Goal: Transaction & Acquisition: Book appointment/travel/reservation

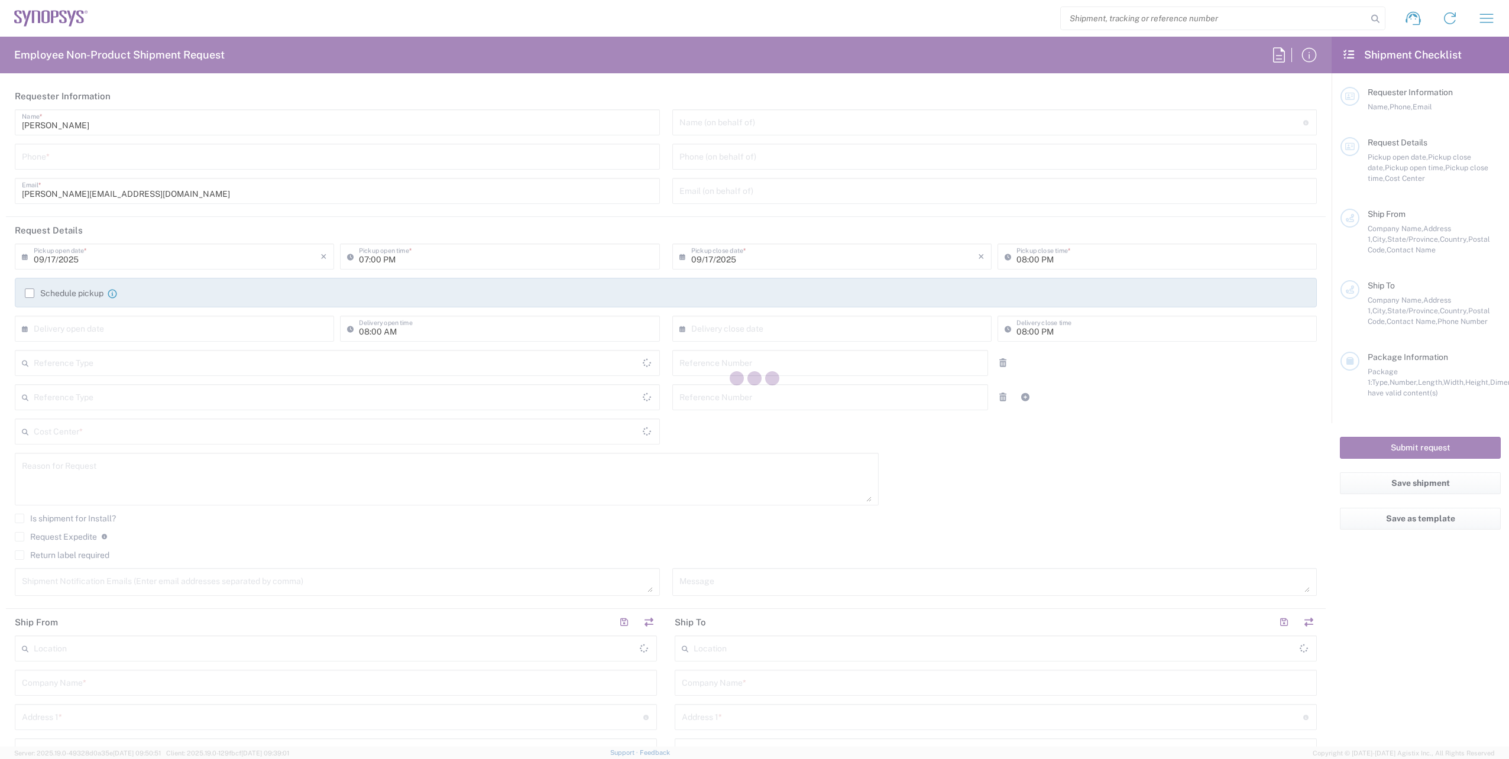
type input "Department"
type input "United States"
type input "Delivered at Place"
type input "United States"
type input "+35315758329"
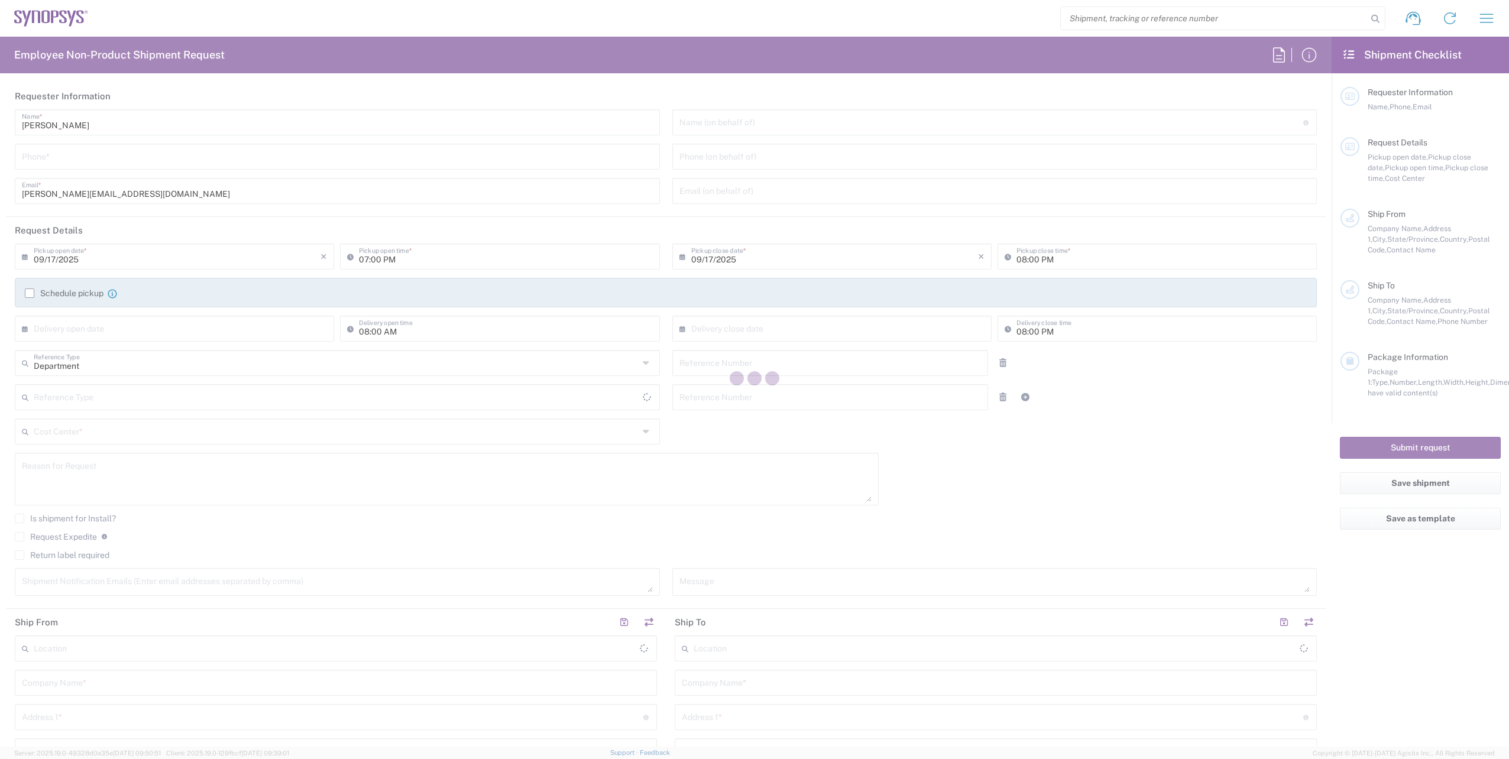
type input "08:00 AM"
type input "04:00 PM"
type input "110451"
type input "Customer Ref"
type input "950795377"
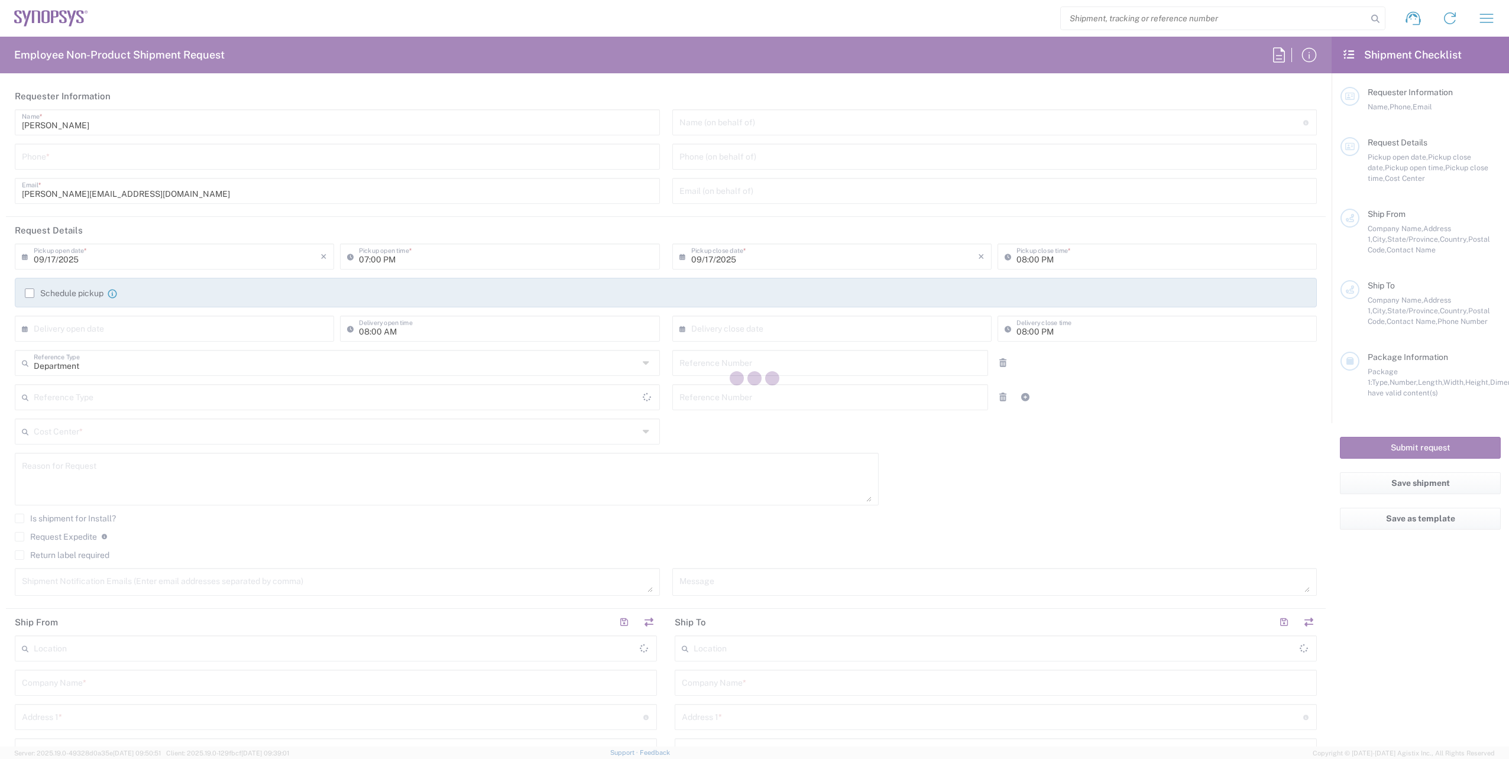
type input "Synopsys International Ltd"
type input "Floor 4, Stemple Exchange 2"
type input "Blanchardstown Corp Park"
type input "Dublin"
type input "Ireland"
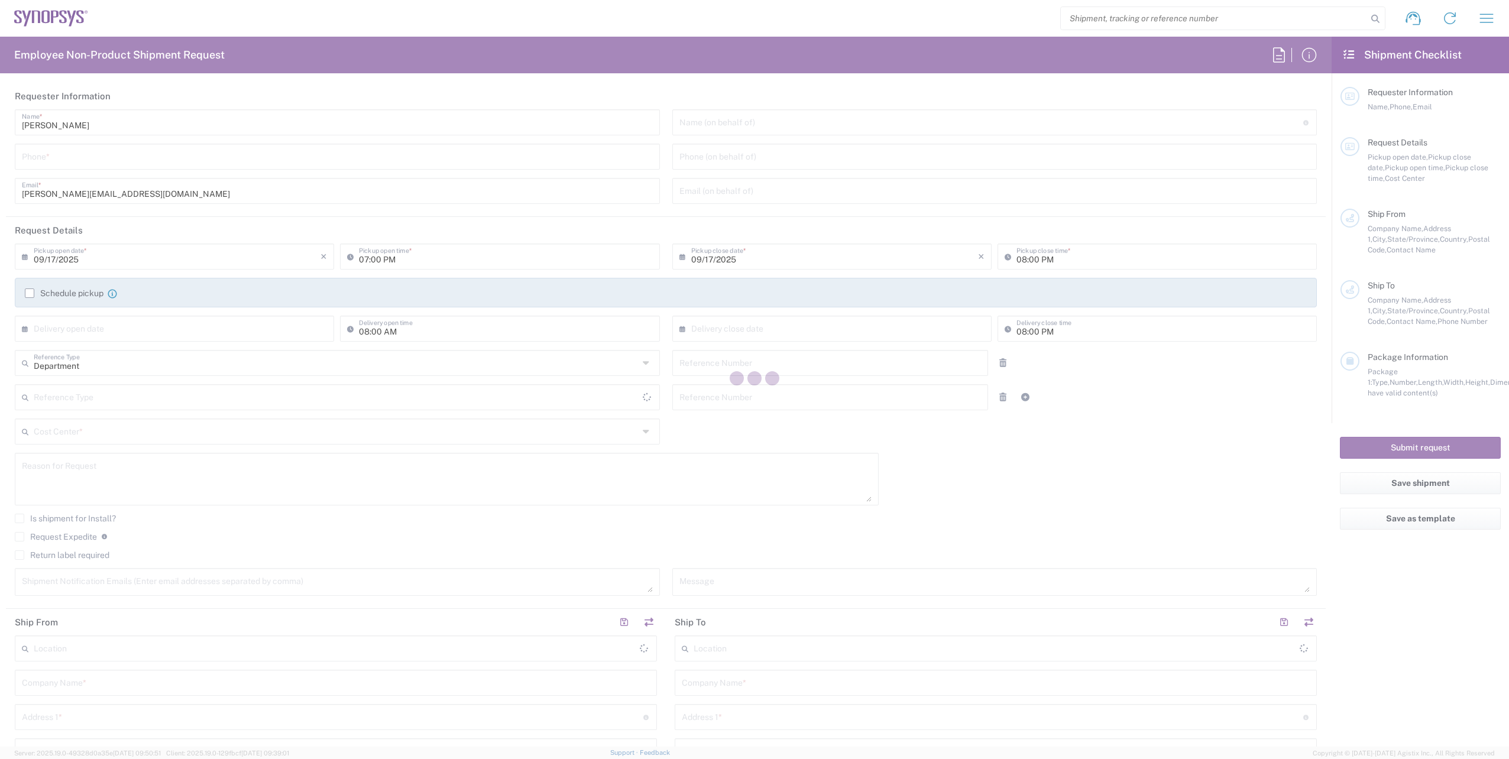
type input "Jamie Conlon"
type input "+35315758329"
type input "conlon@synopsys.com"
type input "Synopsys GmbH"
type input "Ritterstrasse 23"
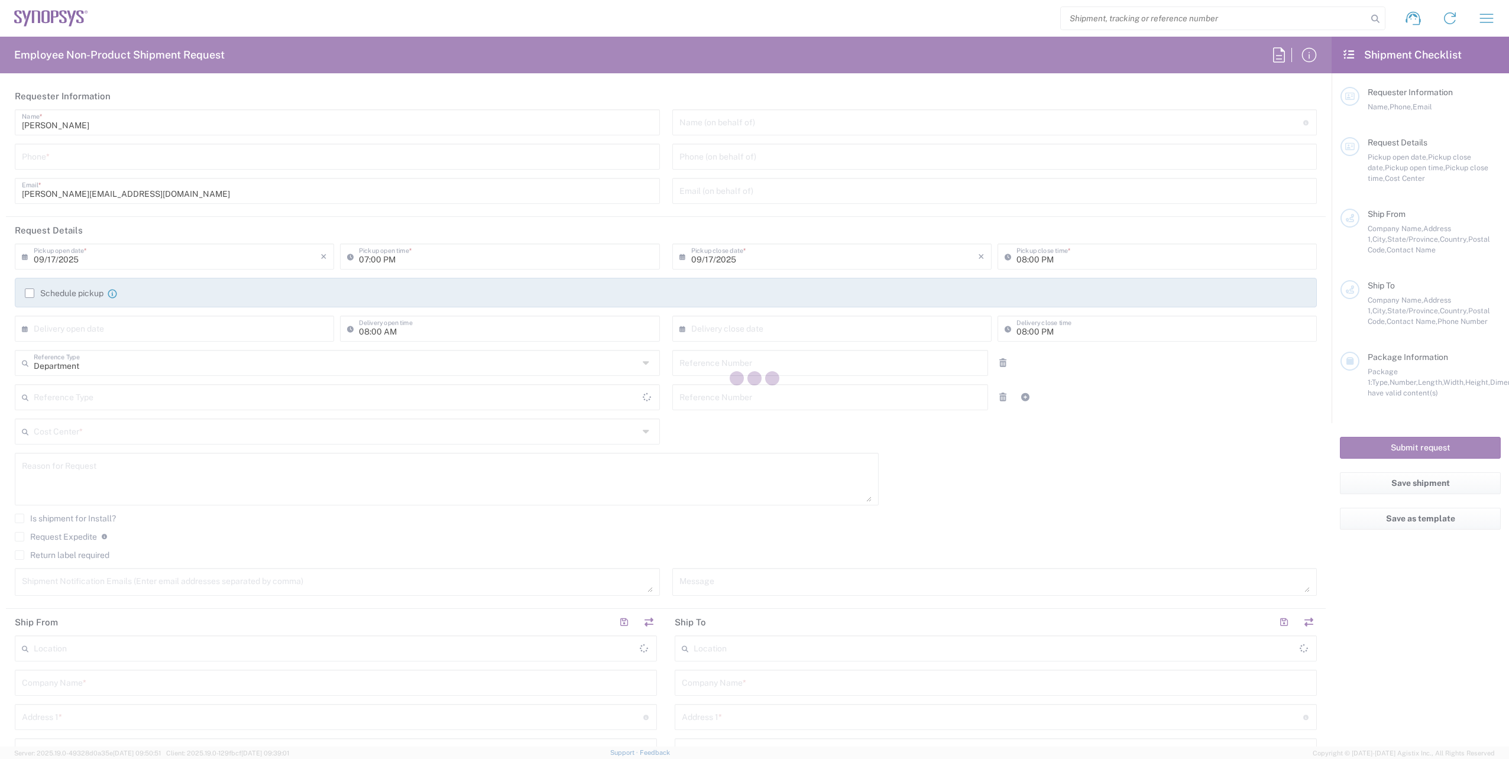
type input "Aachen"
type input "Germany"
type input "52072"
type input "Claudia Witzel"
type input "+49 241 4796 7112"
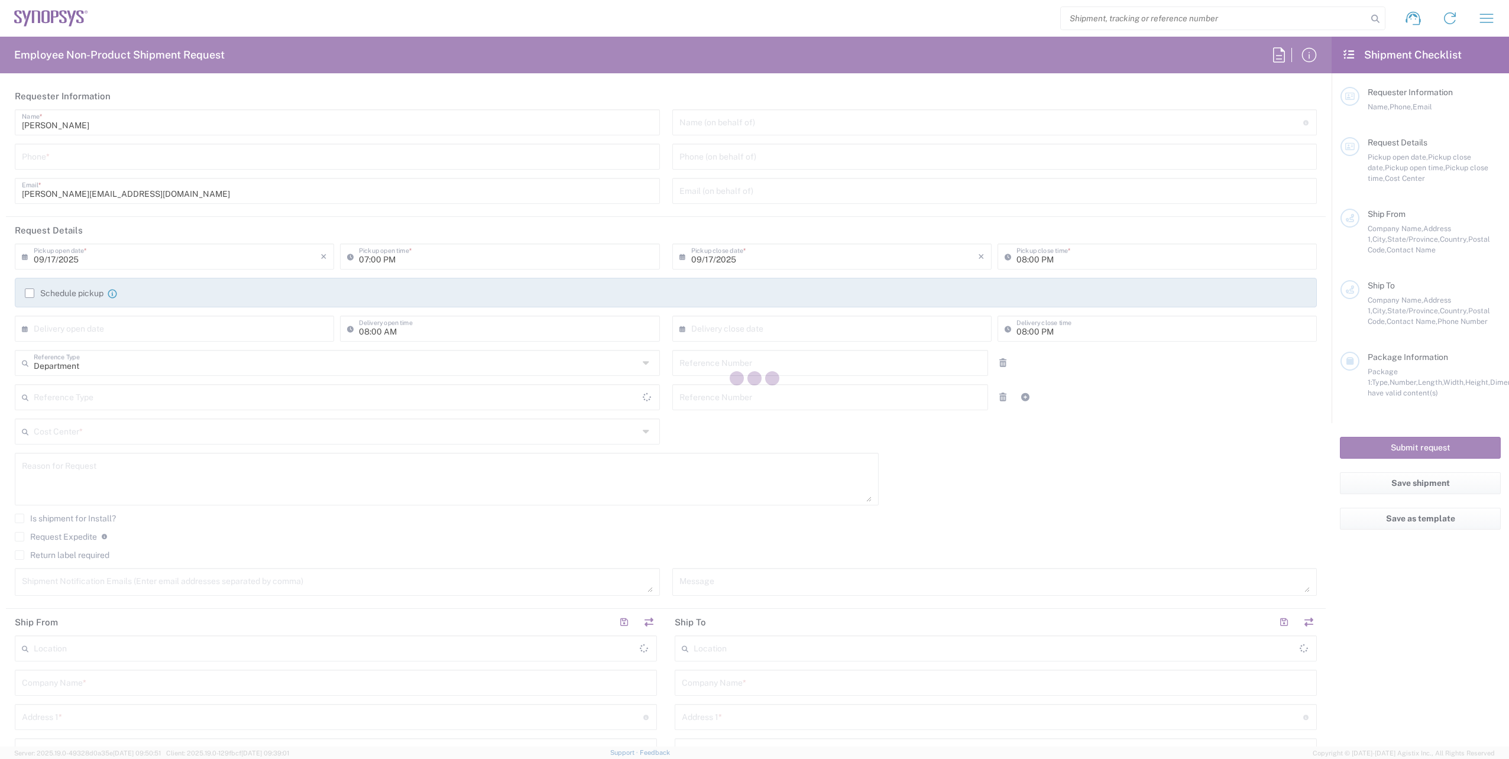
type input "witzel@synopsys.com"
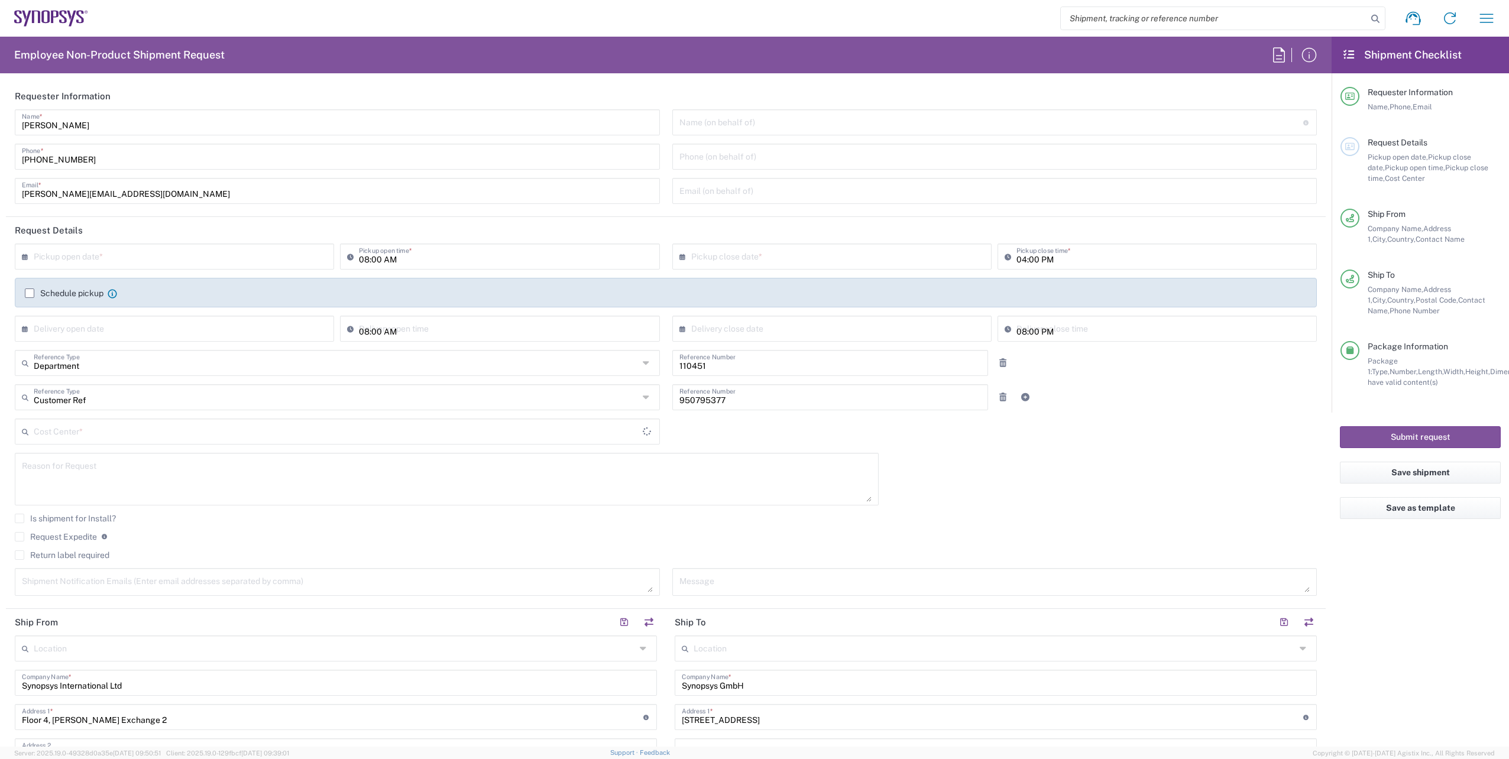
type input "IE04, FAC, IE02, Dublin 110451"
type input "Envelope"
click at [76, 257] on input "text" at bounding box center [177, 255] width 287 height 21
type input "Dublin IE02"
type input "Aachen DE04"
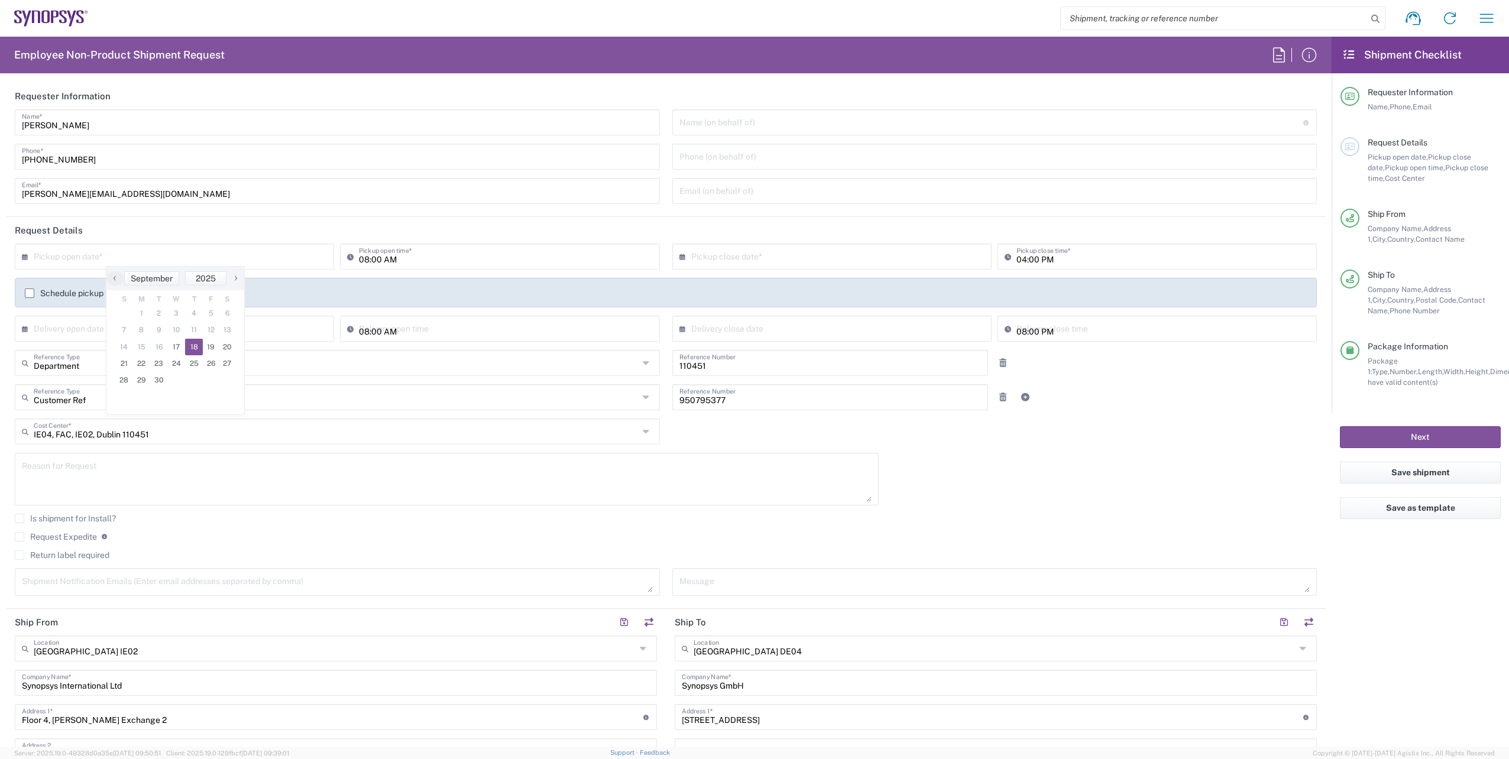
click at [187, 341] on span "18" at bounding box center [194, 347] width 18 height 17
type input "09/18/2025"
click at [753, 255] on input "09/18/2025" at bounding box center [834, 255] width 287 height 21
click at [847, 344] on span "18" at bounding box center [847, 347] width 18 height 17
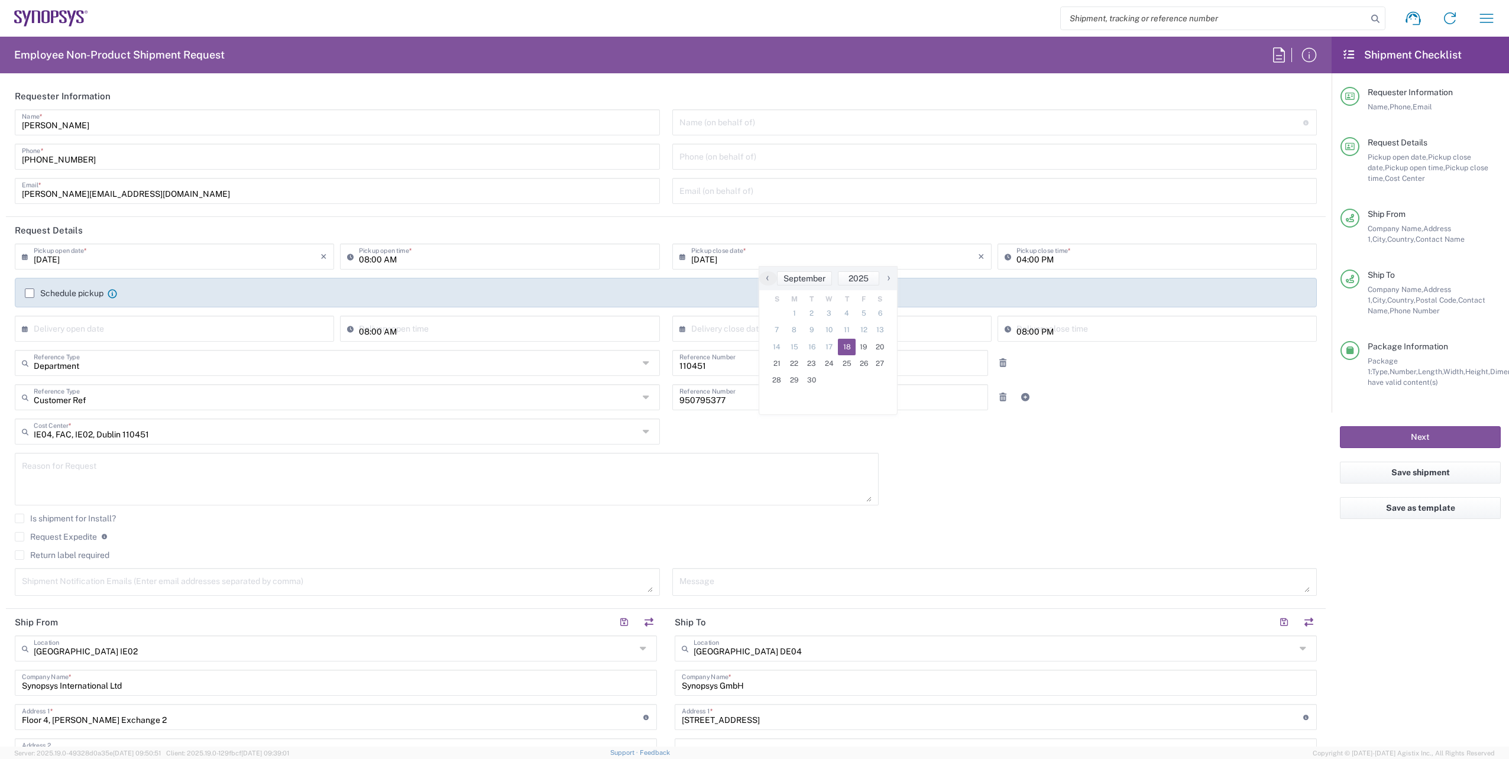
click at [28, 295] on label "Schedule pickup" at bounding box center [64, 293] width 79 height 9
click at [30, 293] on input "Schedule pickup" at bounding box center [30, 293] width 0 height 0
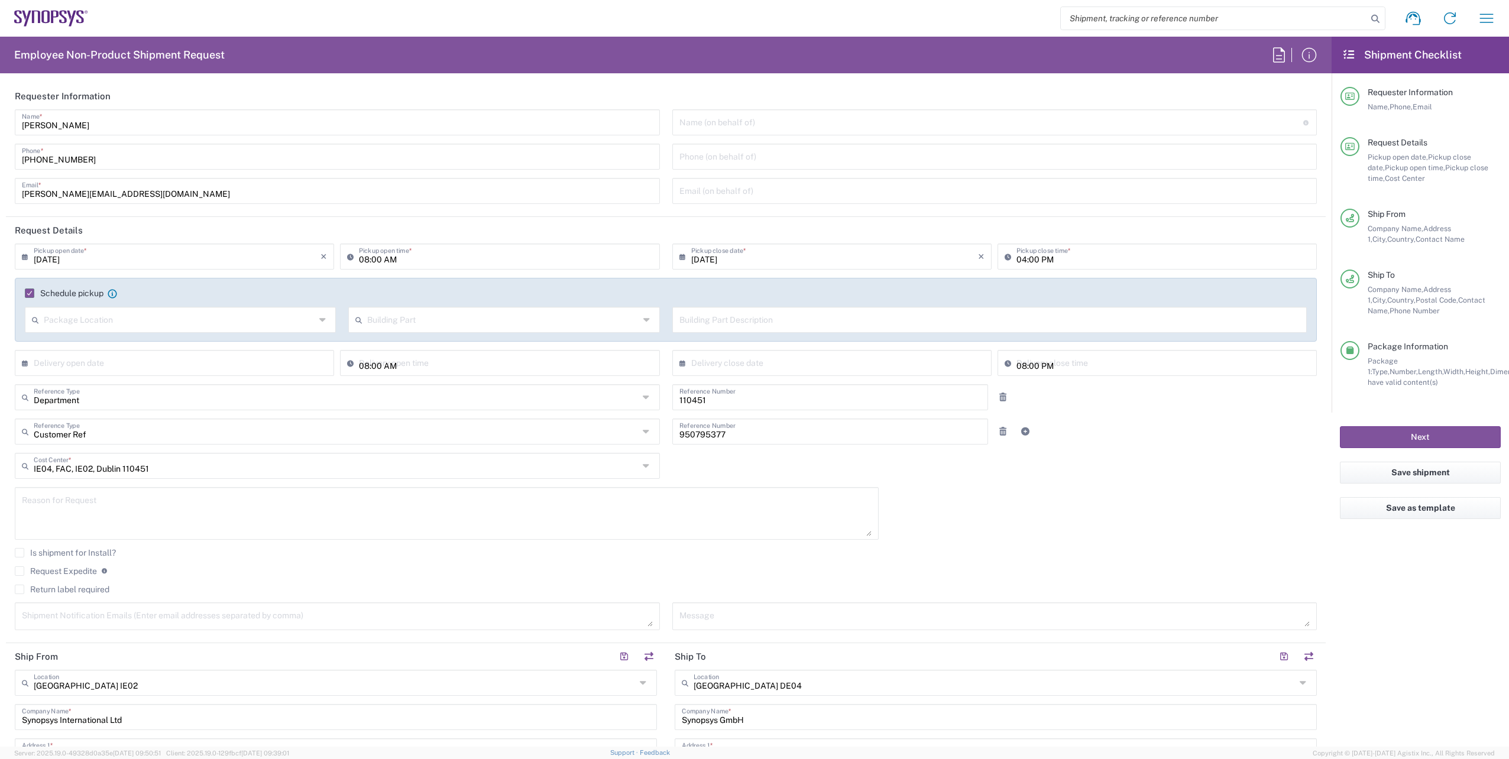
click at [315, 320] on div "Package Location" at bounding box center [180, 320] width 311 height 26
click at [323, 320] on icon at bounding box center [323, 319] width 9 height 19
click at [643, 319] on icon at bounding box center [647, 319] width 9 height 19
click at [393, 384] on span "Department" at bounding box center [501, 384] width 307 height 18
type input "Department"
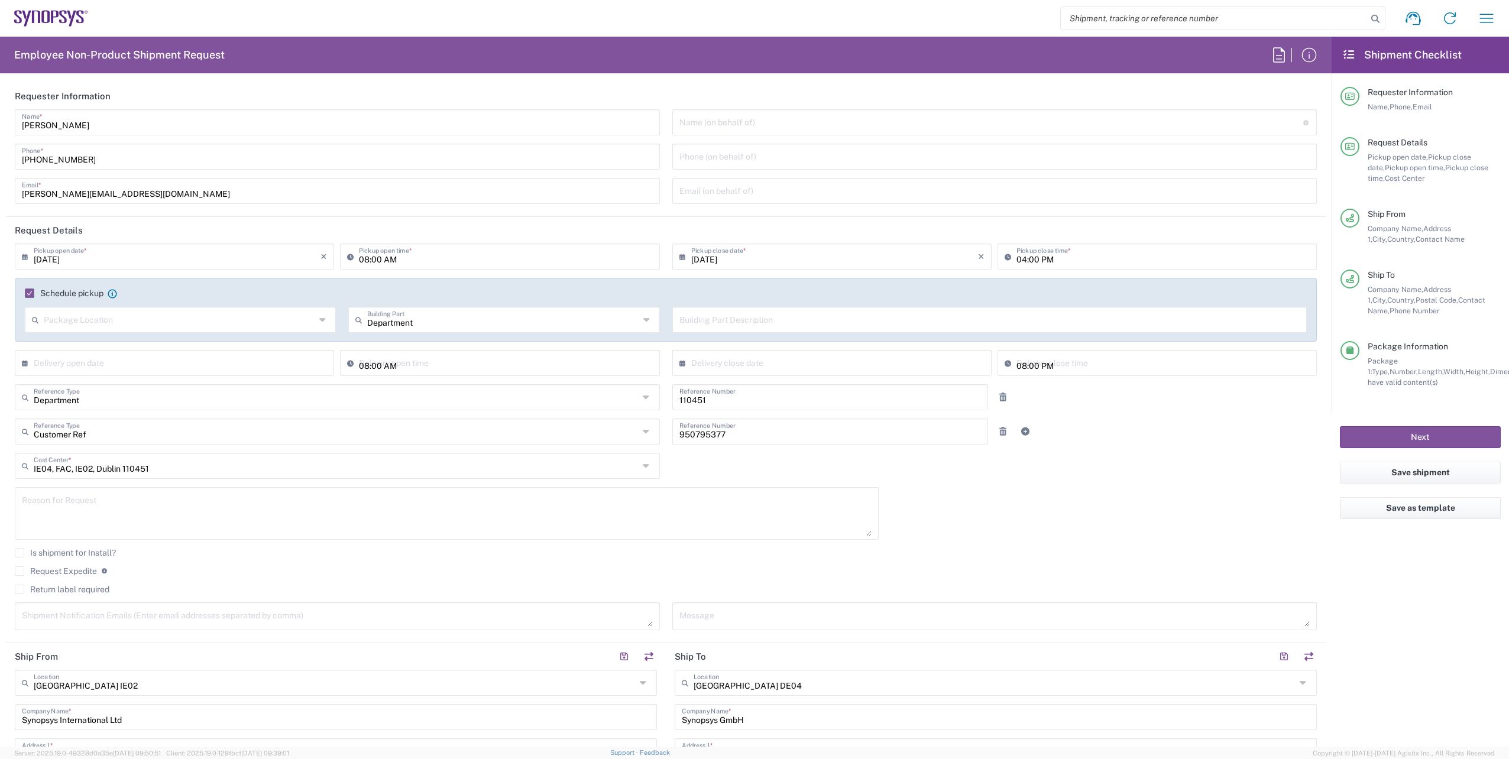
click at [321, 326] on icon at bounding box center [323, 319] width 9 height 19
click at [61, 362] on span "None" at bounding box center [179, 365] width 307 height 18
click at [325, 319] on icon at bounding box center [323, 319] width 9 height 19
click at [102, 363] on span "Front" at bounding box center [179, 365] width 307 height 18
click at [326, 317] on icon at bounding box center [323, 319] width 9 height 19
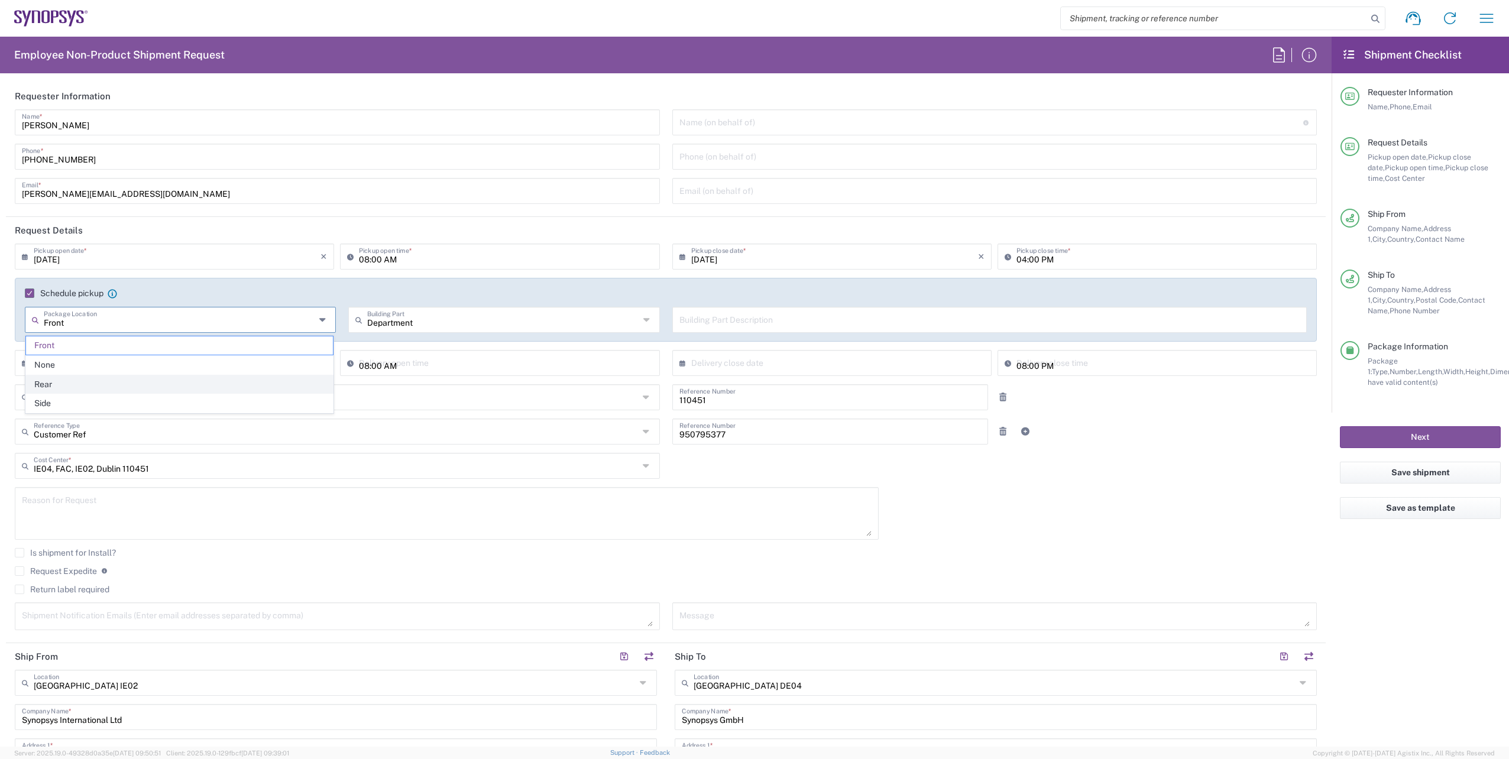
click at [85, 380] on span "Rear" at bounding box center [179, 384] width 307 height 18
type input "Rear"
click at [799, 322] on input "text" at bounding box center [989, 319] width 621 height 21
type input "E"
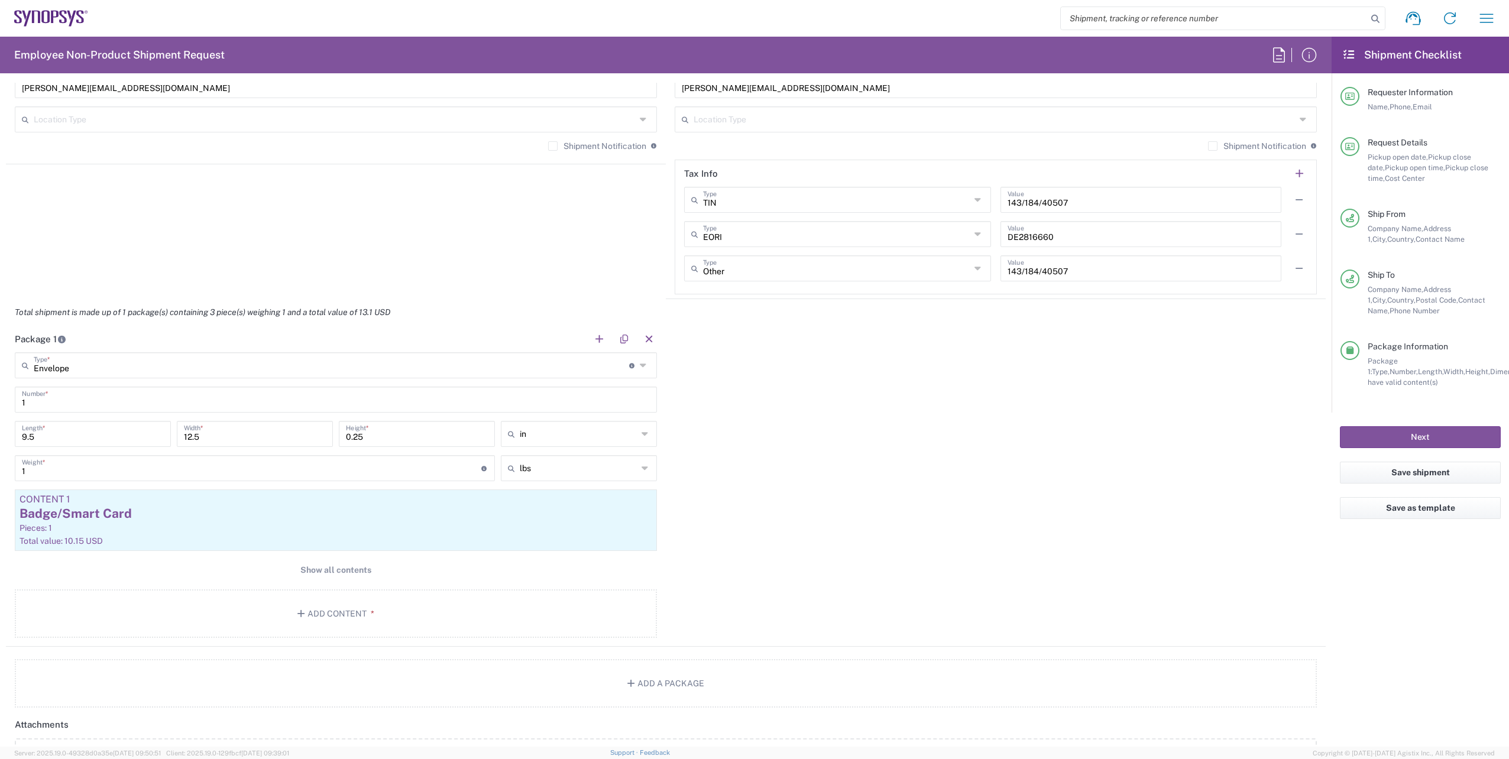
scroll to position [946, 0]
type input "RSOC Security Room"
click at [326, 562] on span "Show all contents" at bounding box center [335, 564] width 71 height 11
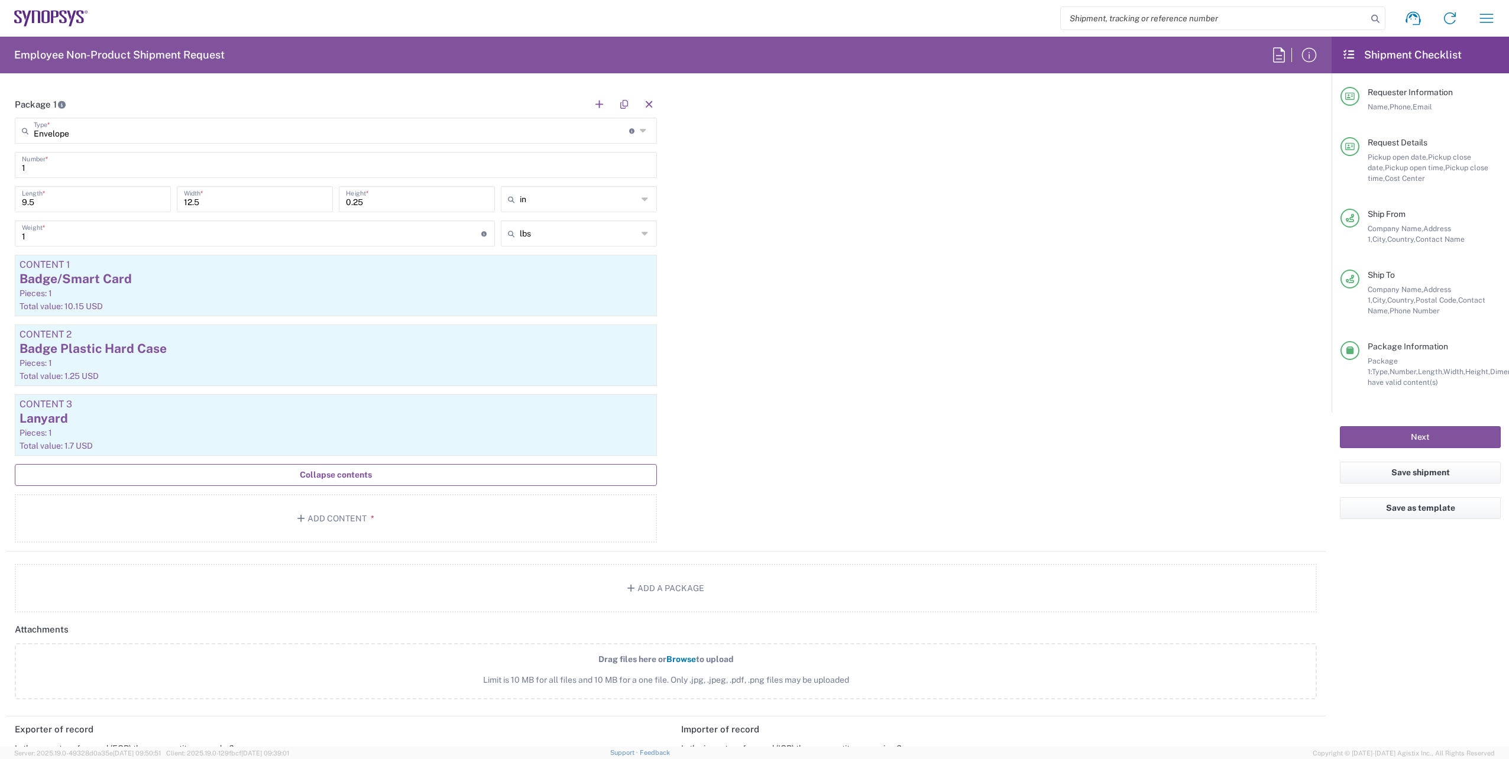
scroll to position [1183, 0]
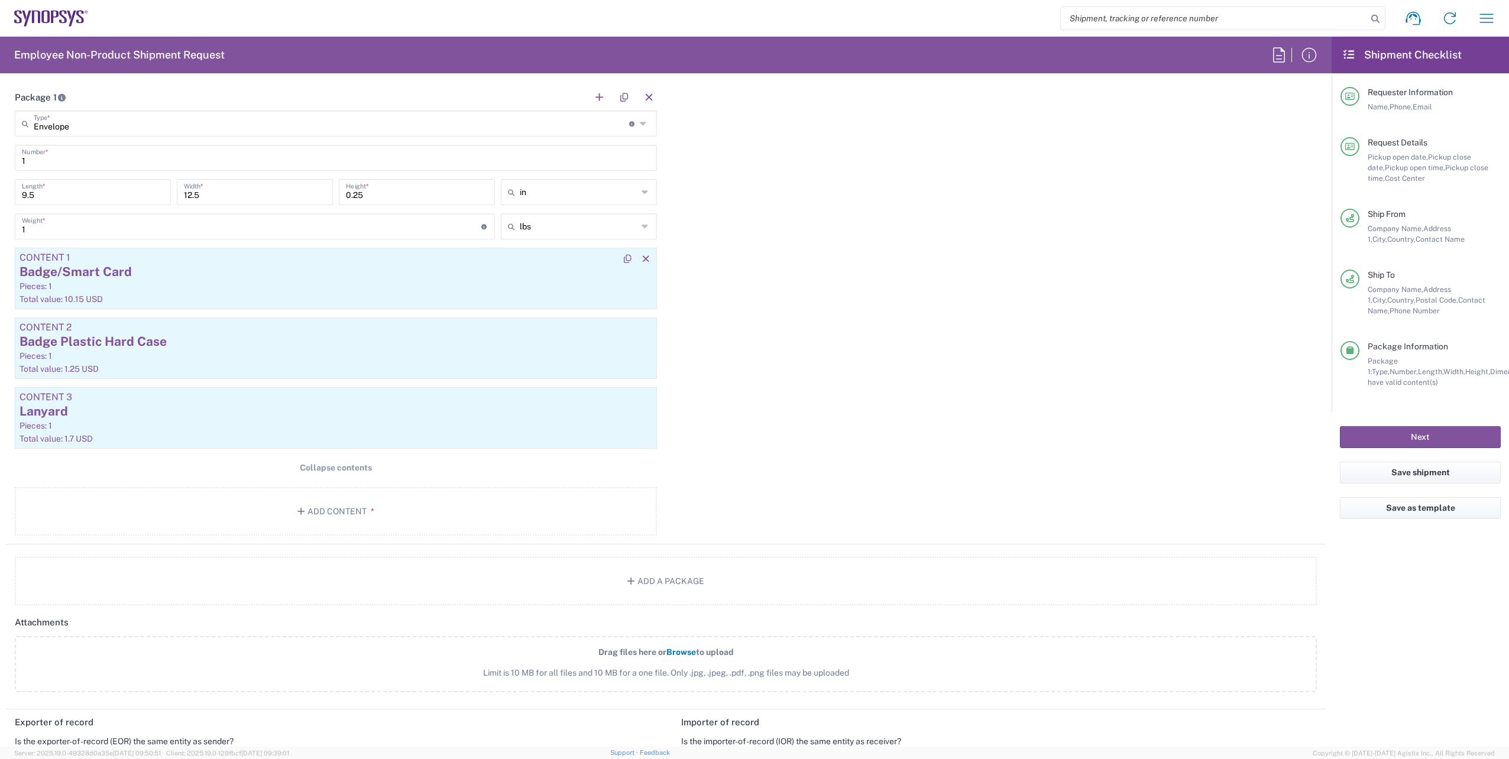
click at [154, 280] on div "Badge/Smart Card" at bounding box center [336, 272] width 633 height 18
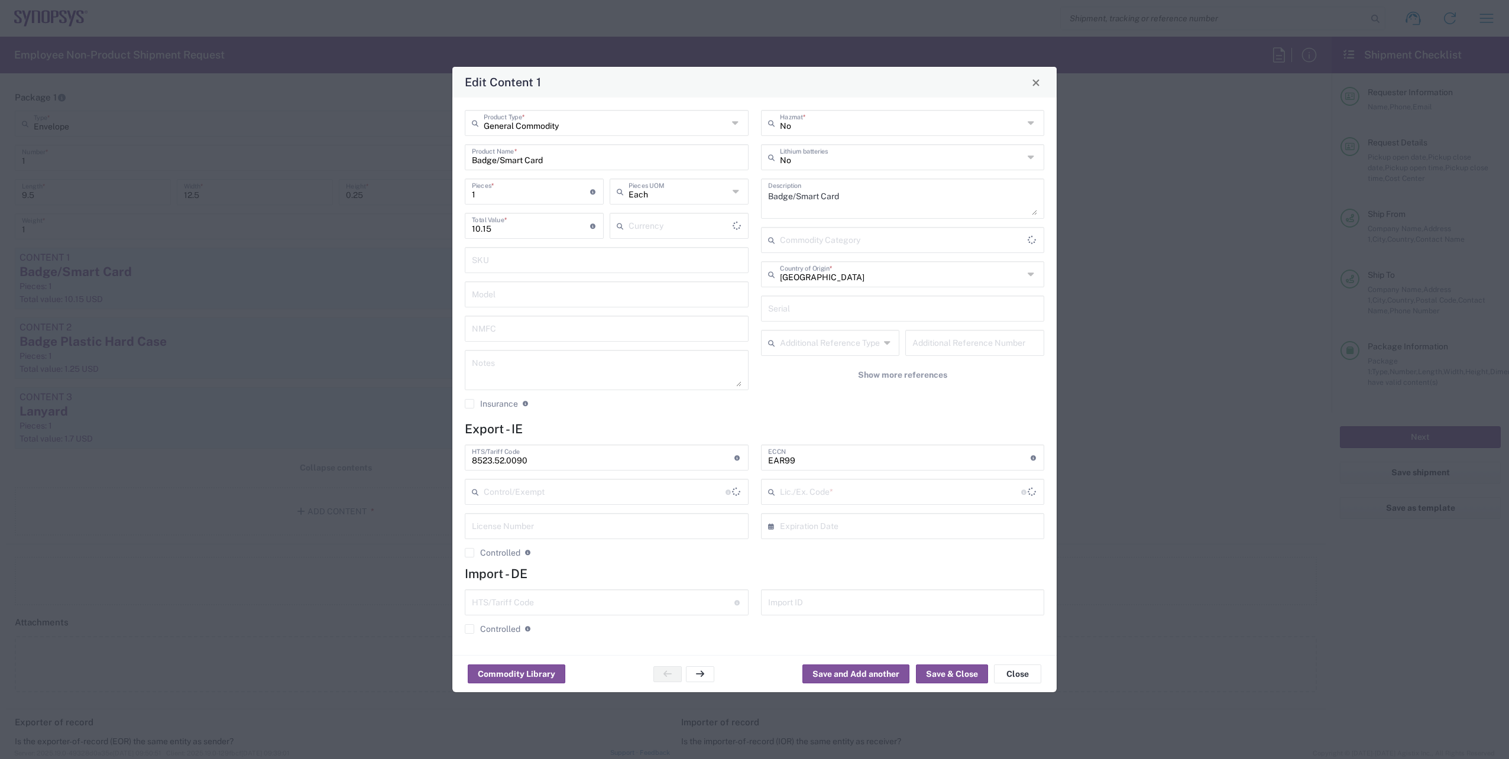
type input "US Dollar"
type input "BIS"
type input "NLR - No License Required"
click at [504, 195] on input "1" at bounding box center [531, 190] width 118 height 21
type input "6"
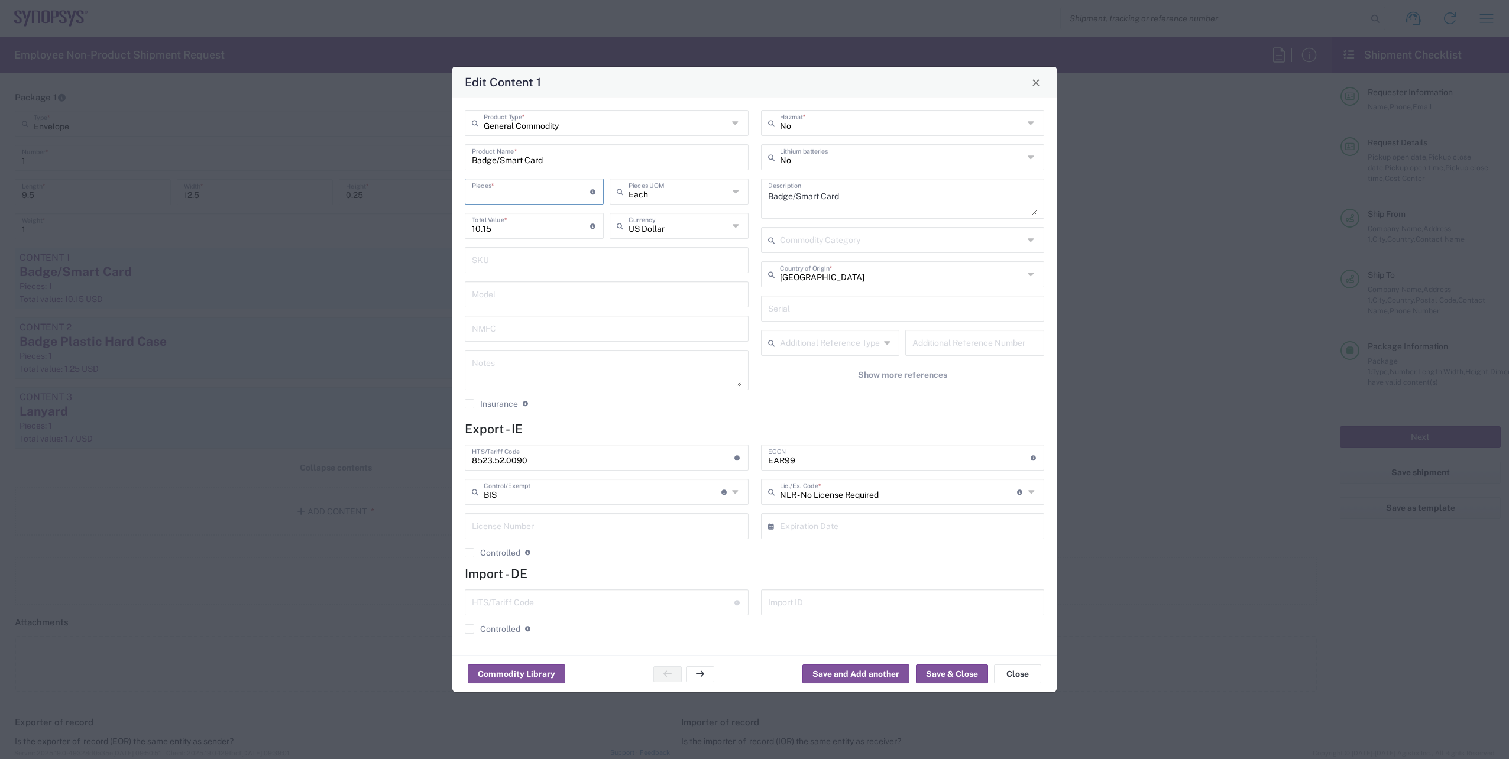
type input "60.9"
type input "6"
click at [960, 674] on button "Save & Close" at bounding box center [952, 674] width 72 height 19
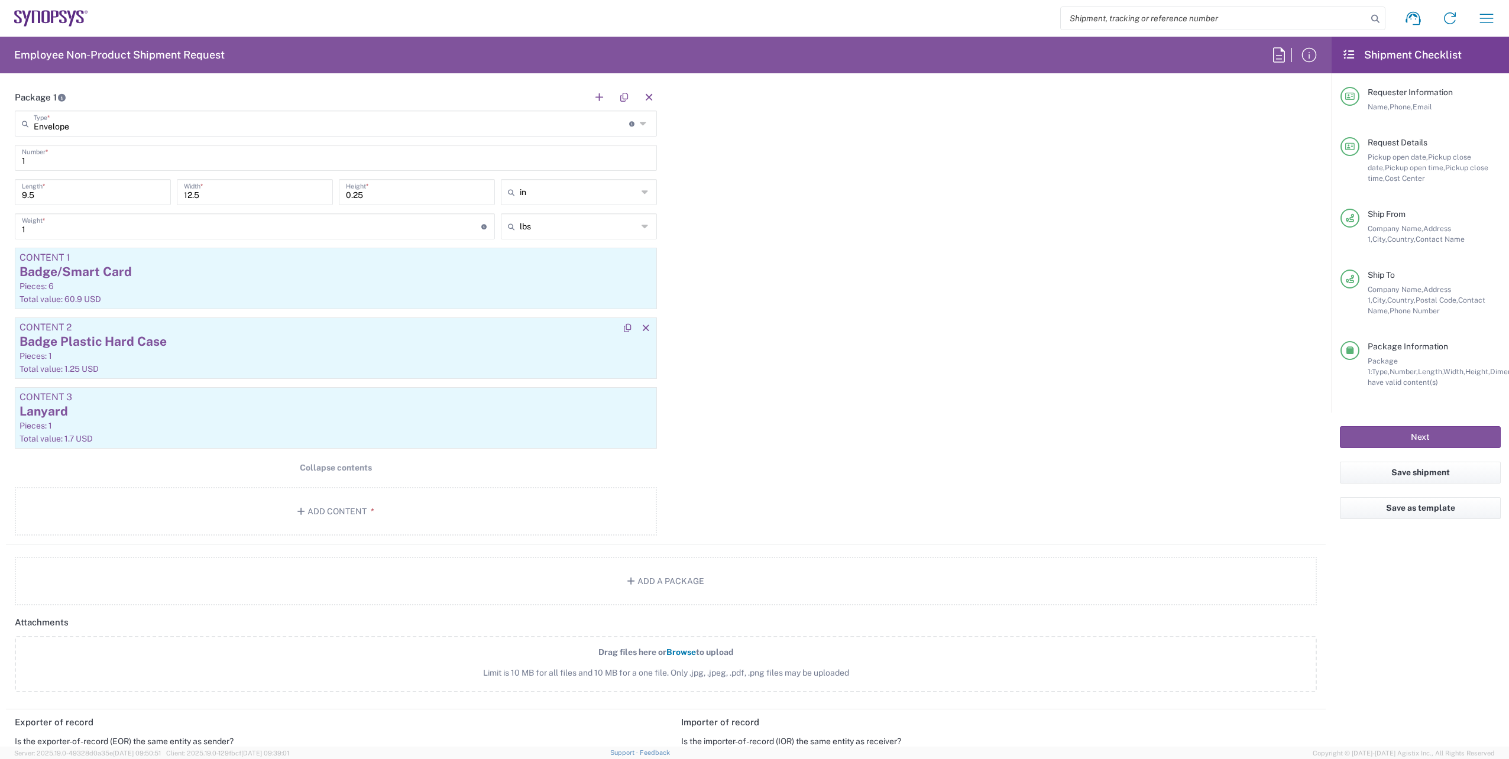
click at [99, 350] on div "Badge Plastic Hard Case" at bounding box center [336, 342] width 633 height 18
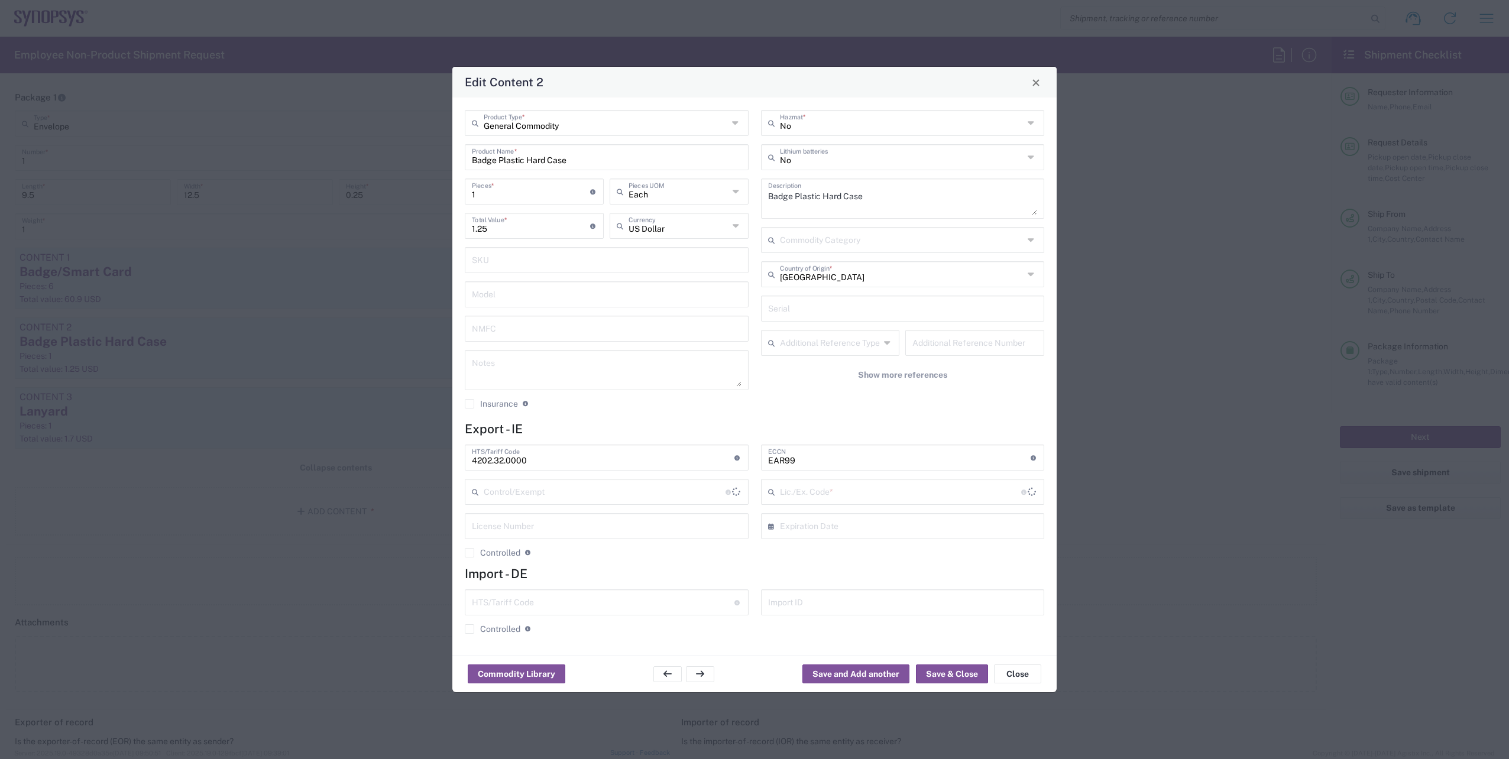
type input "BIS"
type input "NLR - No License Required"
click at [531, 195] on input "1" at bounding box center [531, 190] width 118 height 21
type input "6"
type input "7.5"
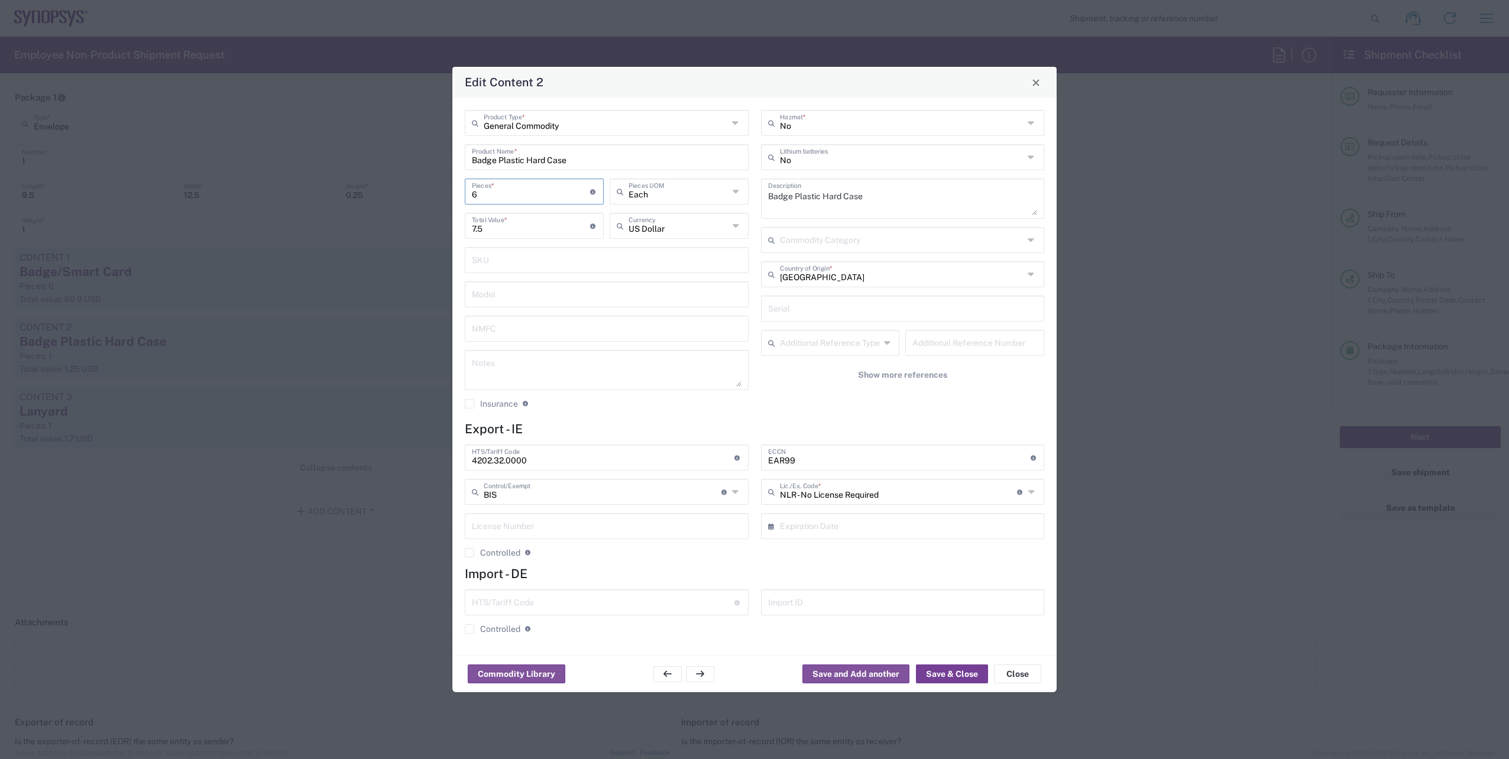
type input "6"
click at [950, 670] on button "Save & Close" at bounding box center [952, 674] width 72 height 19
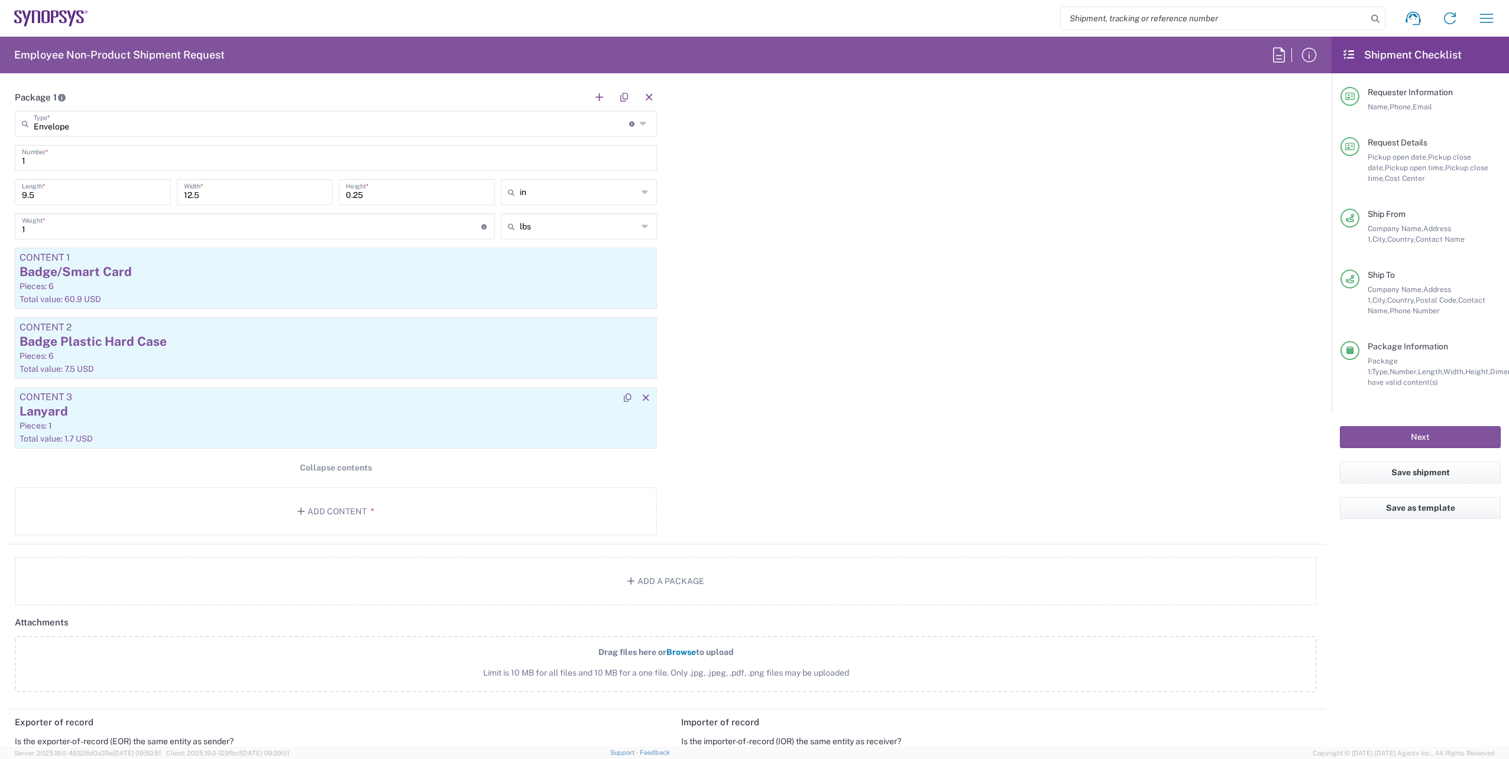
click at [100, 400] on div "Content 3" at bounding box center [336, 397] width 633 height 11
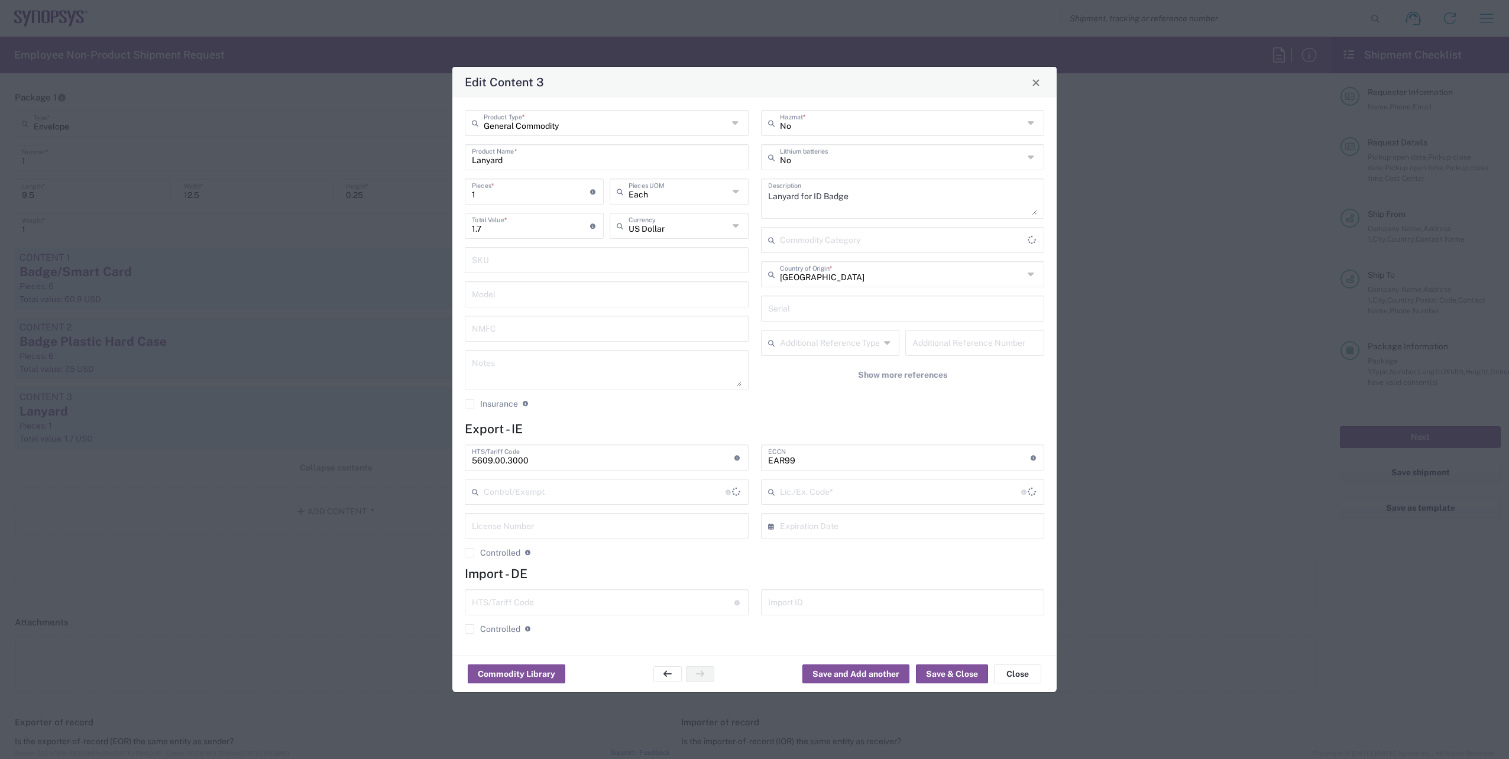
type input "BIS"
type input "NLR - No License Required"
click at [513, 200] on input "1" at bounding box center [531, 190] width 118 height 21
type input "6"
type input "10.2"
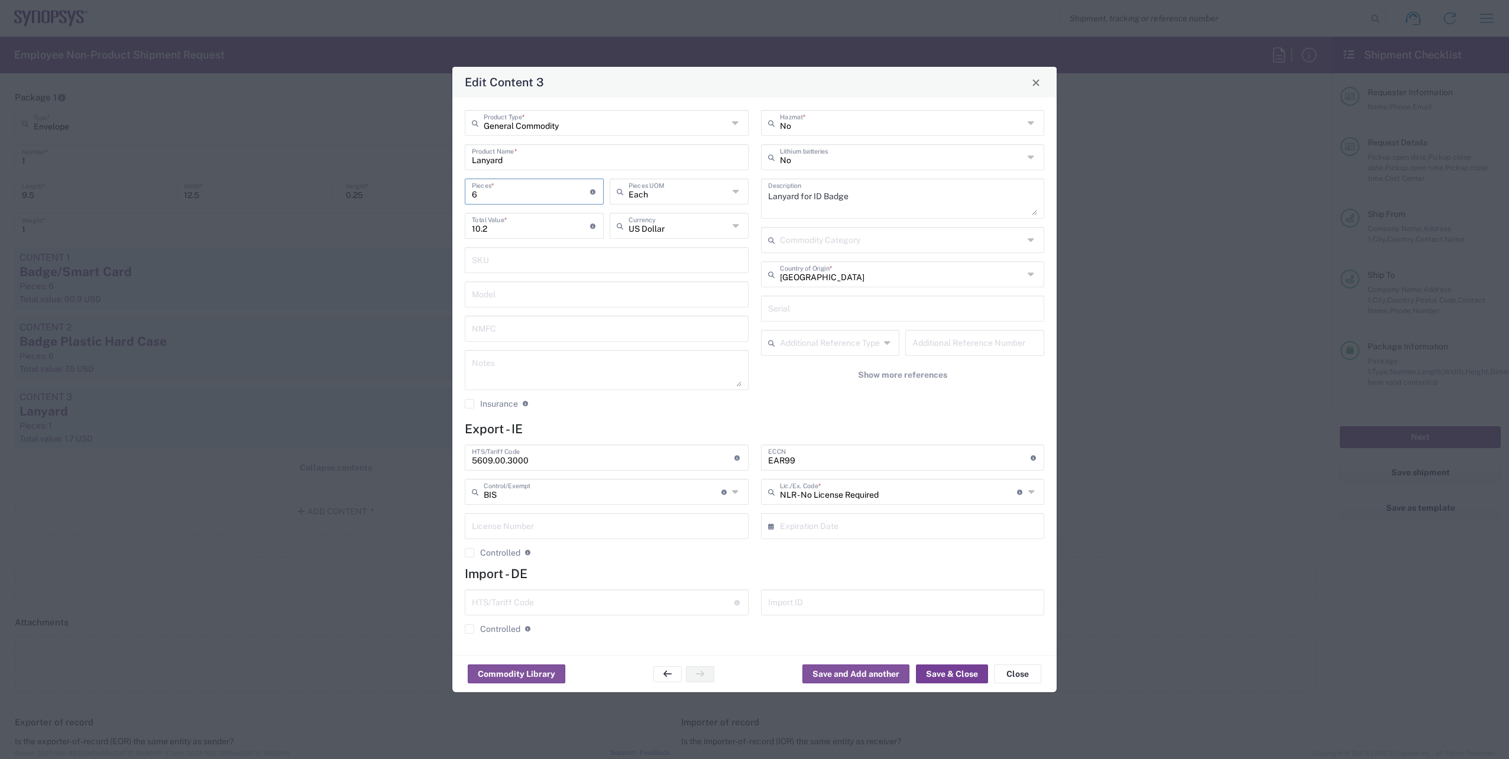
type input "6"
click at [943, 681] on button "Save & Close" at bounding box center [952, 674] width 72 height 19
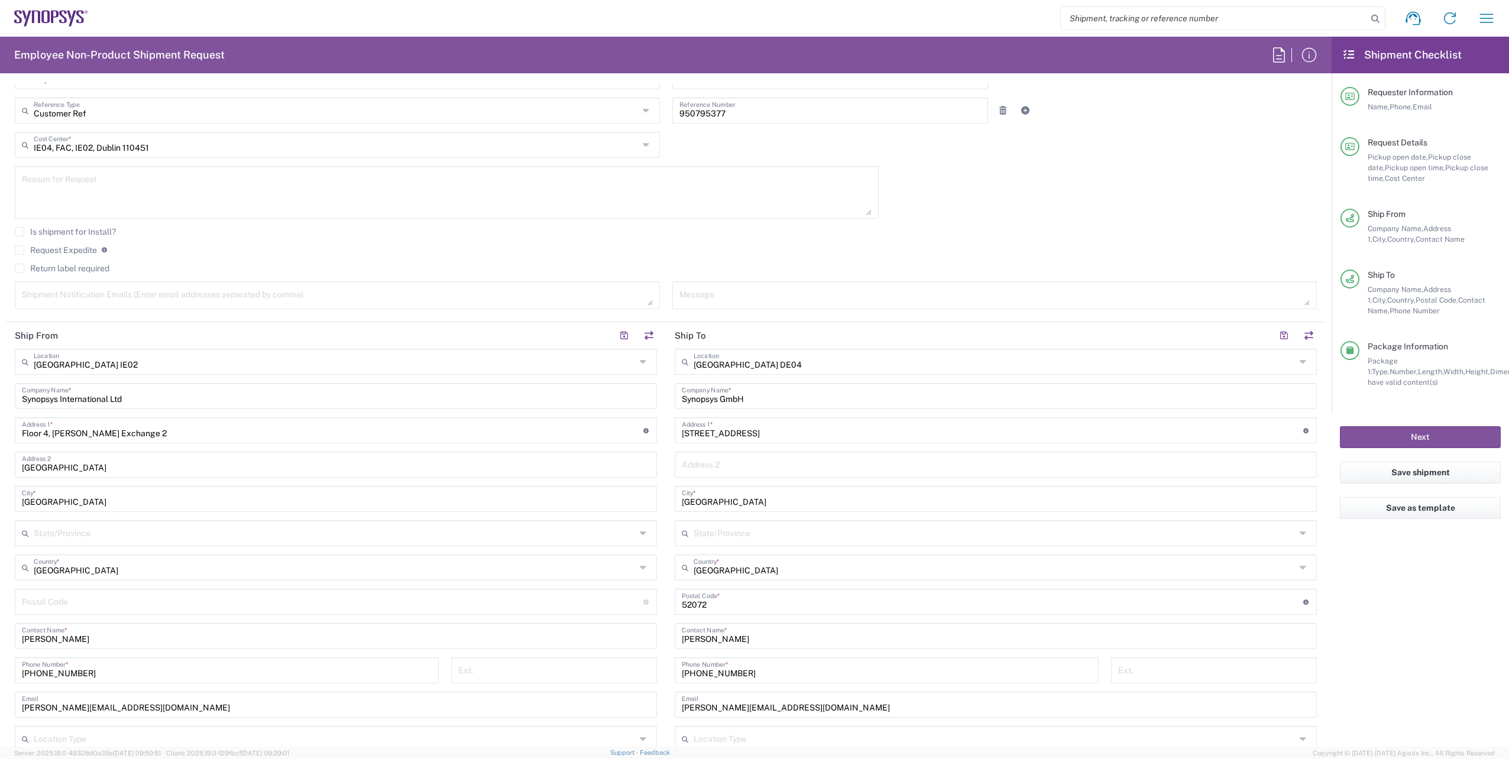
scroll to position [355, 0]
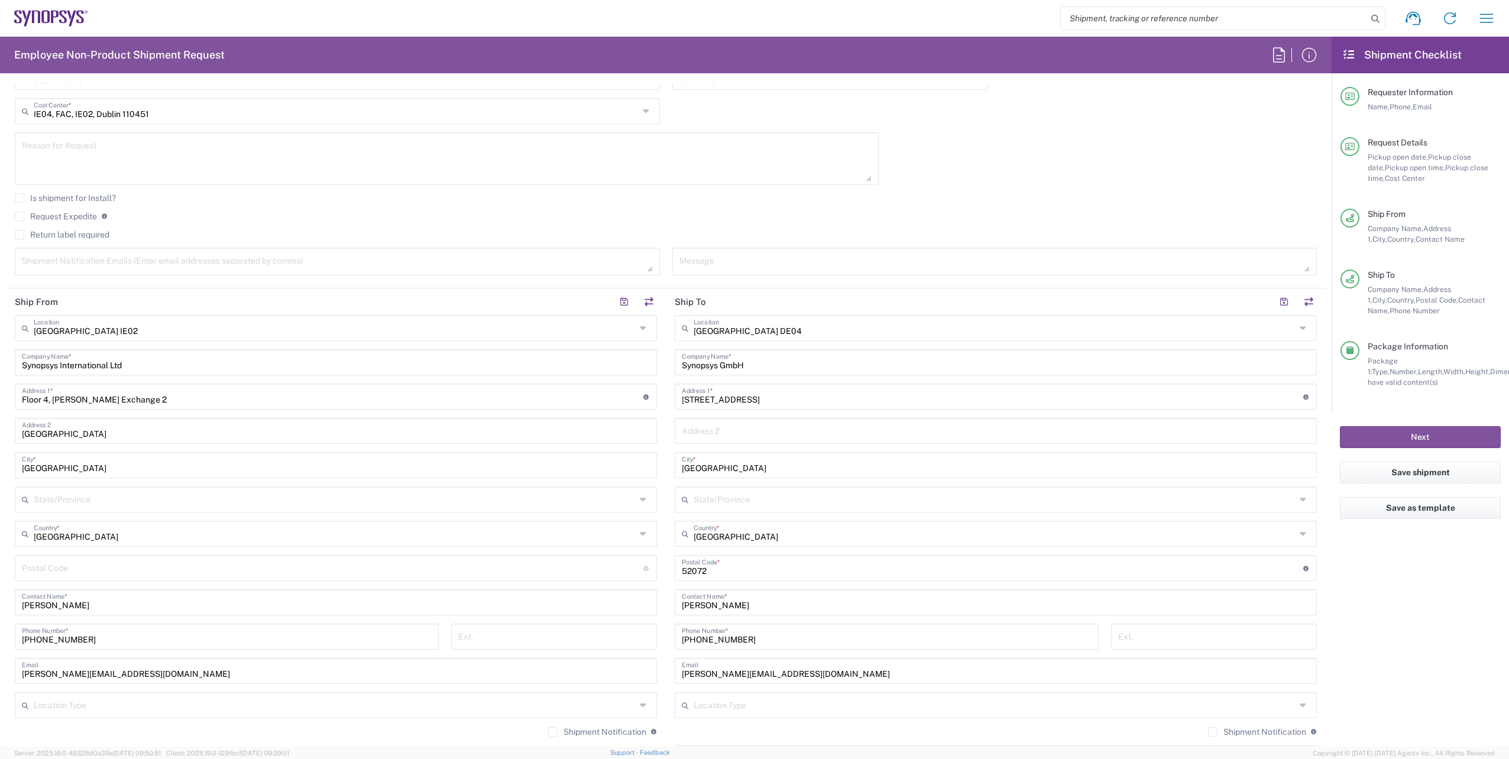
click at [772, 322] on input "Aachen DE04" at bounding box center [995, 327] width 602 height 21
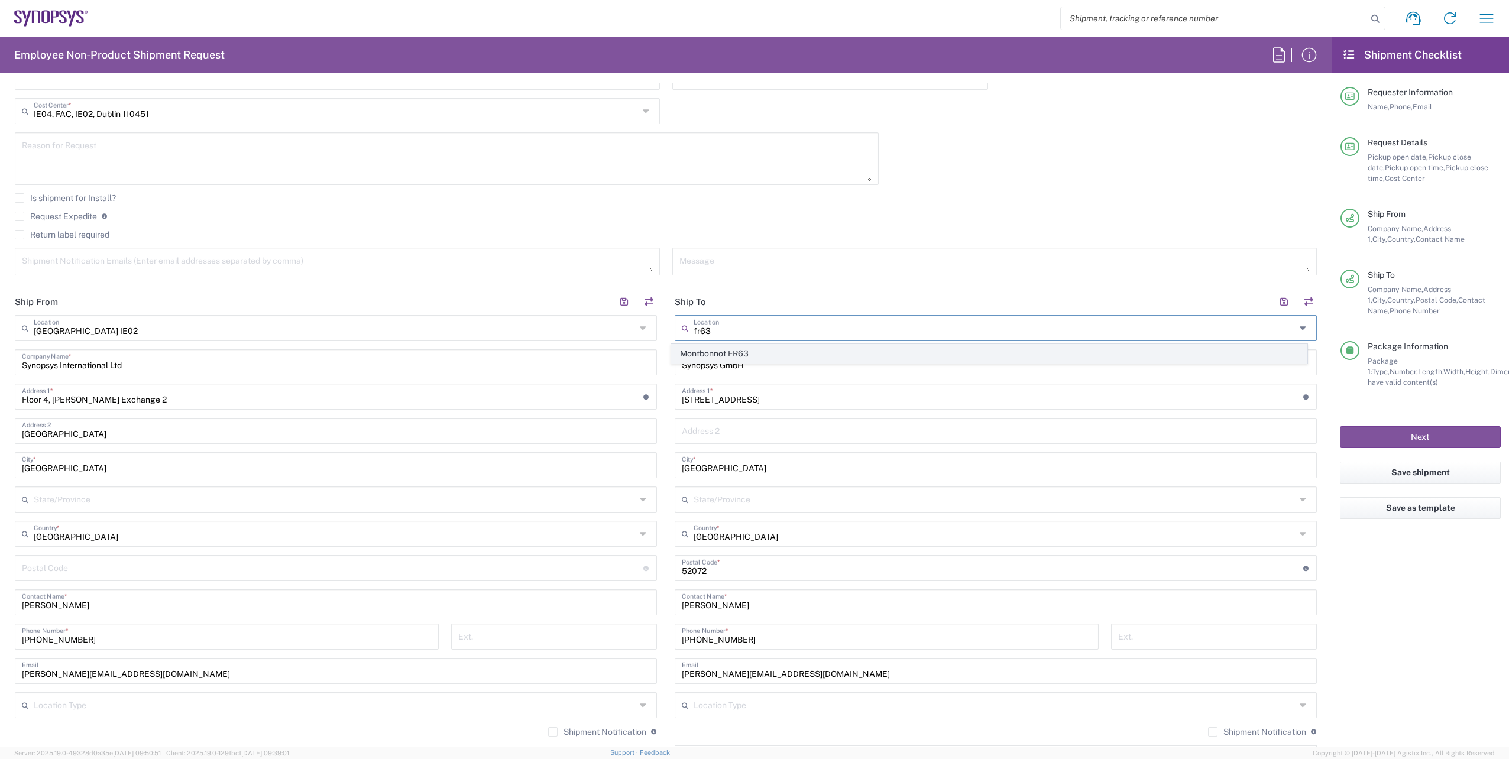
click at [748, 351] on span "Montbonnot FR63" at bounding box center [990, 354] width 636 height 18
type input "Montbonnot FR63"
type input "Synopsys SARL"
type input "12 Rue Lavoisier"
type input "Z.I.R.S.T. II / Est"
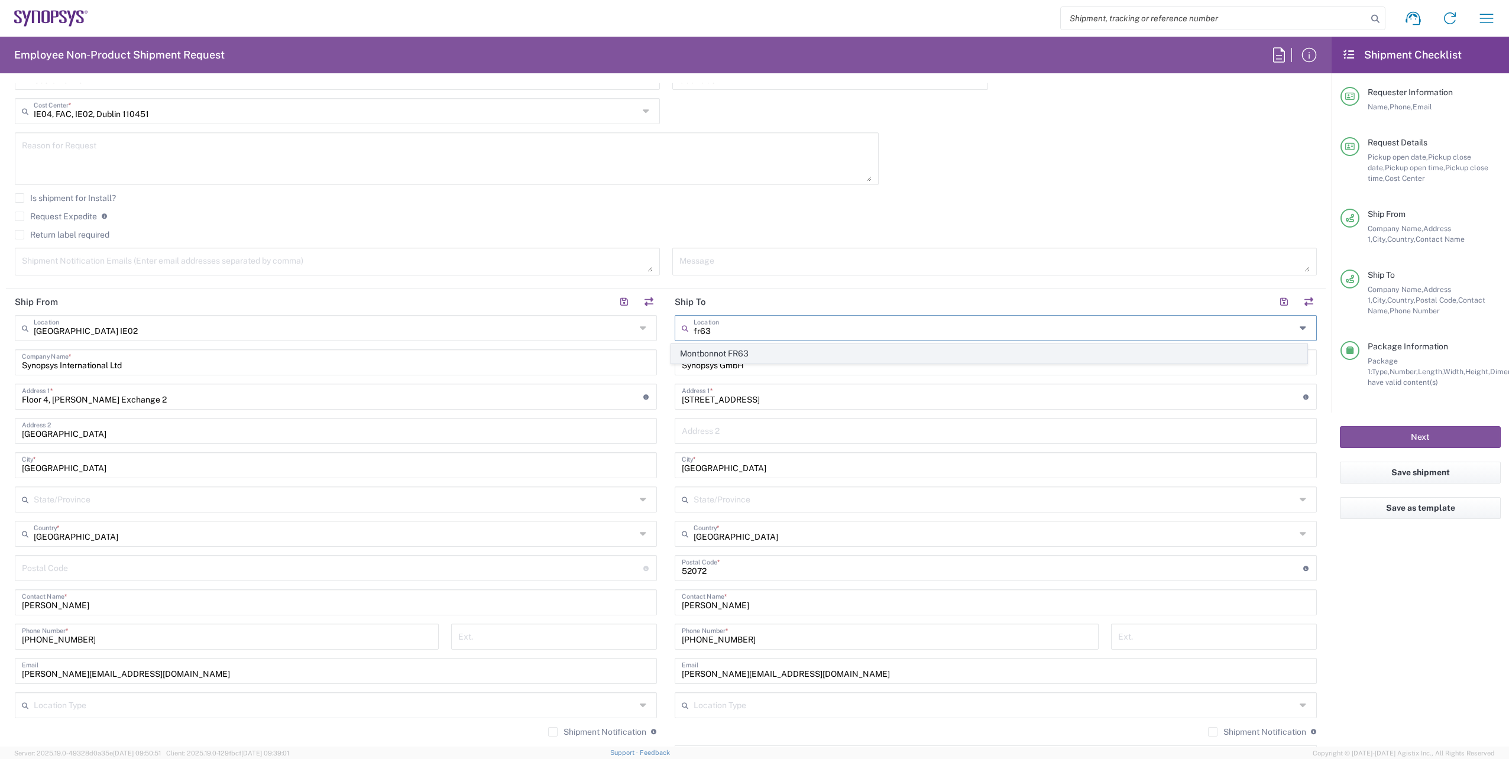
type input "Montbonnot-Saint-Martin"
type input "France"
type input "38330"
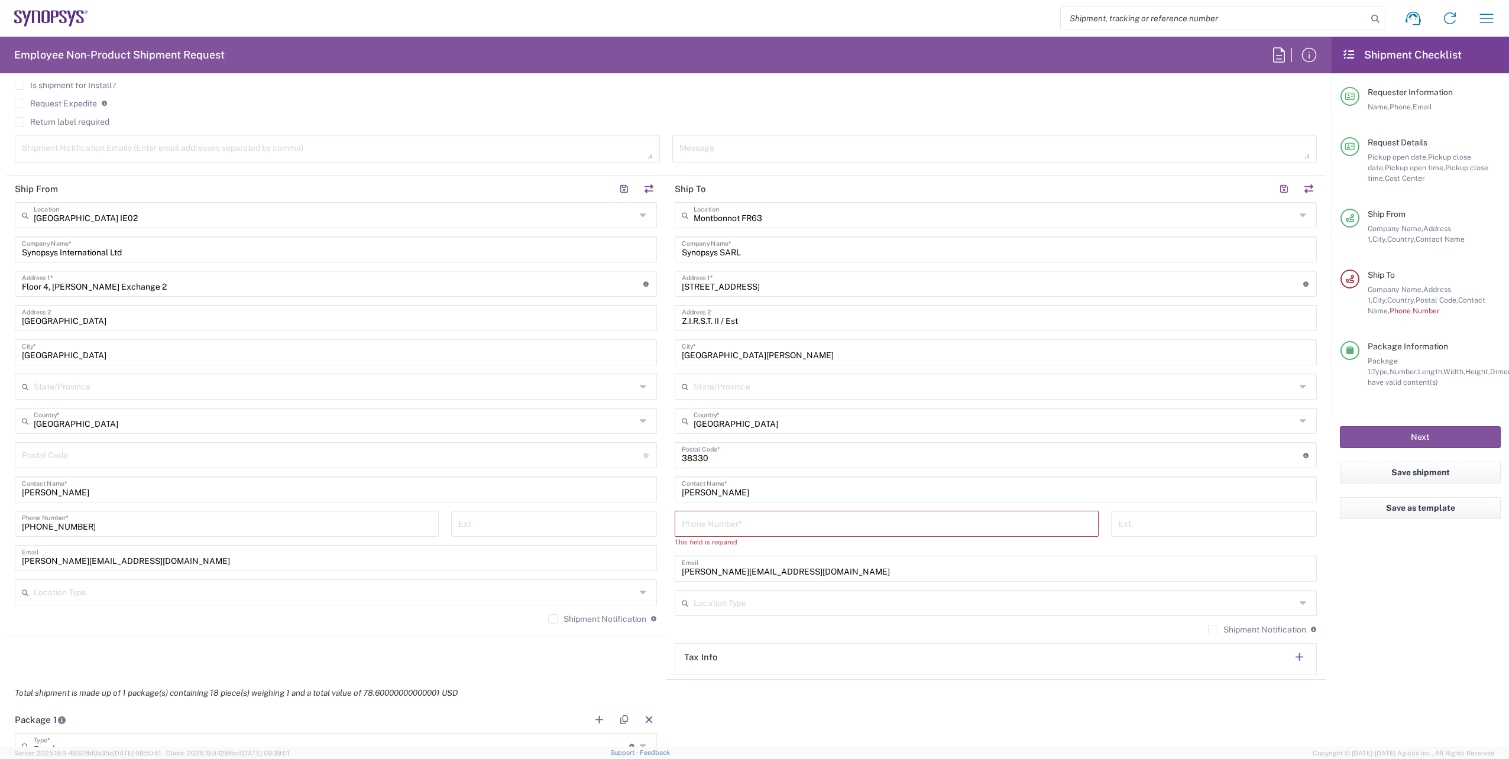
scroll to position [650, 0]
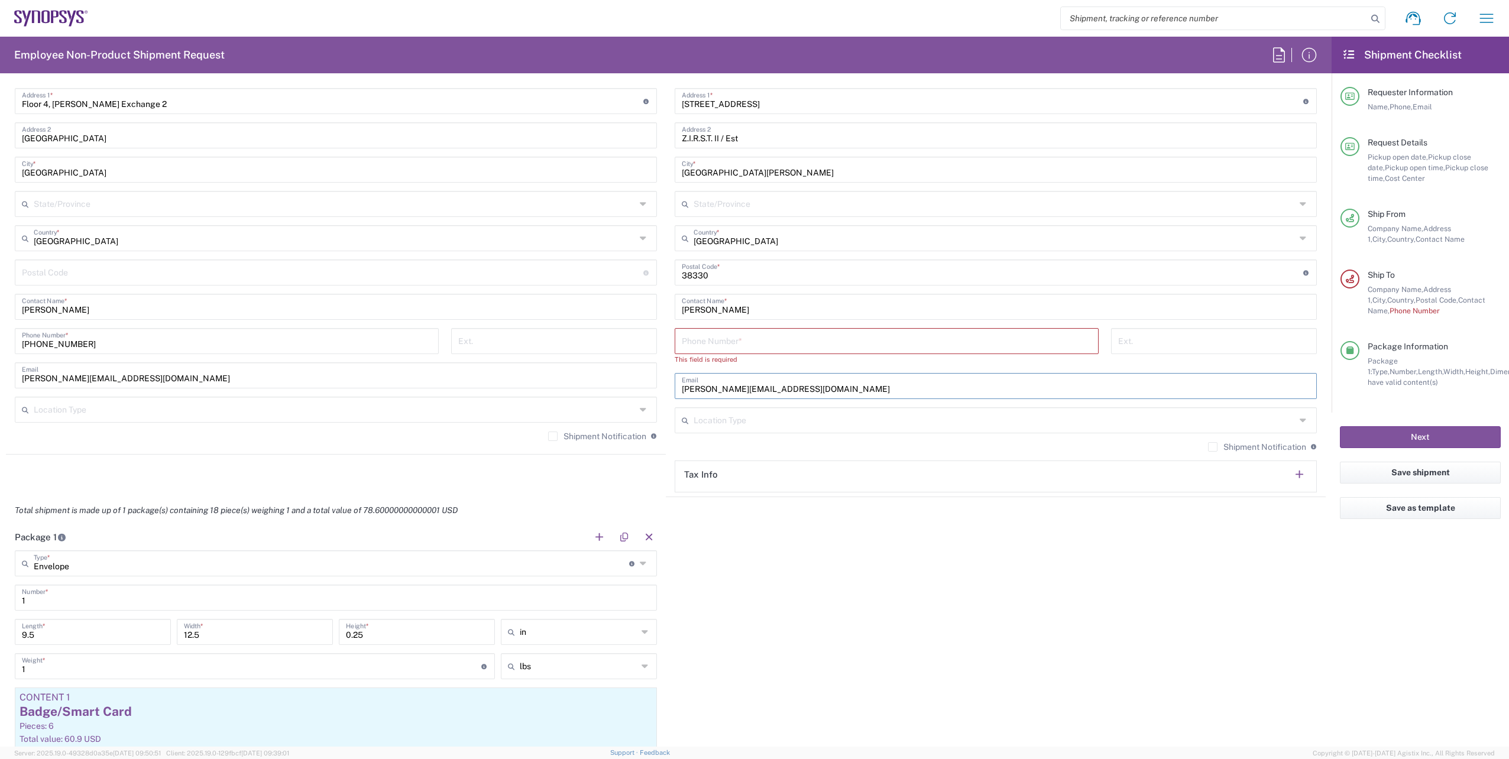
drag, startPoint x: 782, startPoint y: 394, endPoint x: 649, endPoint y: 398, distance: 133.7
click at [649, 398] on div "Ship From Dublin IE02 Location Dublin IE02 Aachen DE04 Agrate Brianza IT01 Asch…" at bounding box center [666, 245] width 1320 height 504
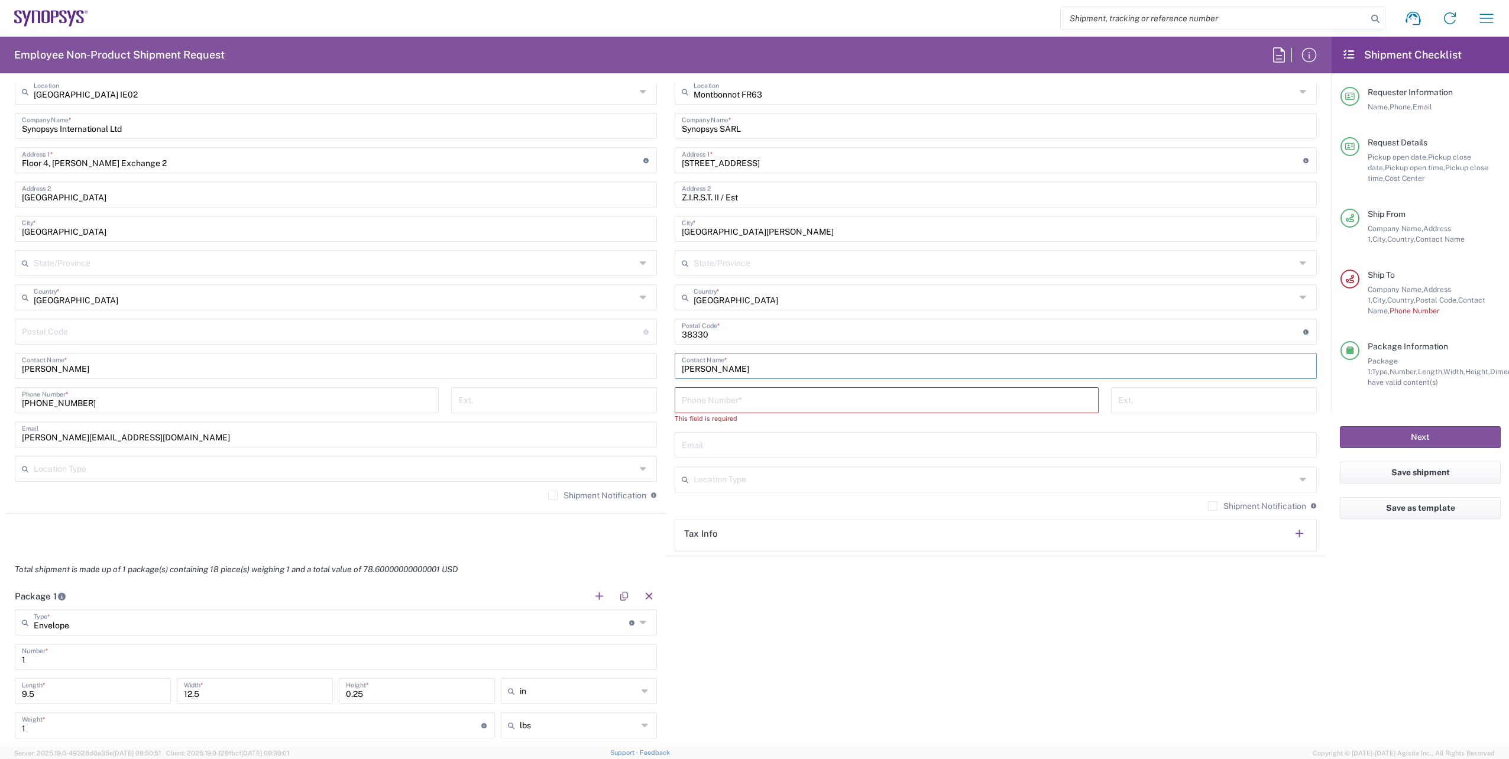
drag, startPoint x: 766, startPoint y: 359, endPoint x: 623, endPoint y: 370, distance: 142.9
click at [624, 370] on div "Ship From Dublin IE02 Location Dublin IE02 Aachen DE04 Agrate Brianza IT01 Asch…" at bounding box center [666, 304] width 1320 height 504
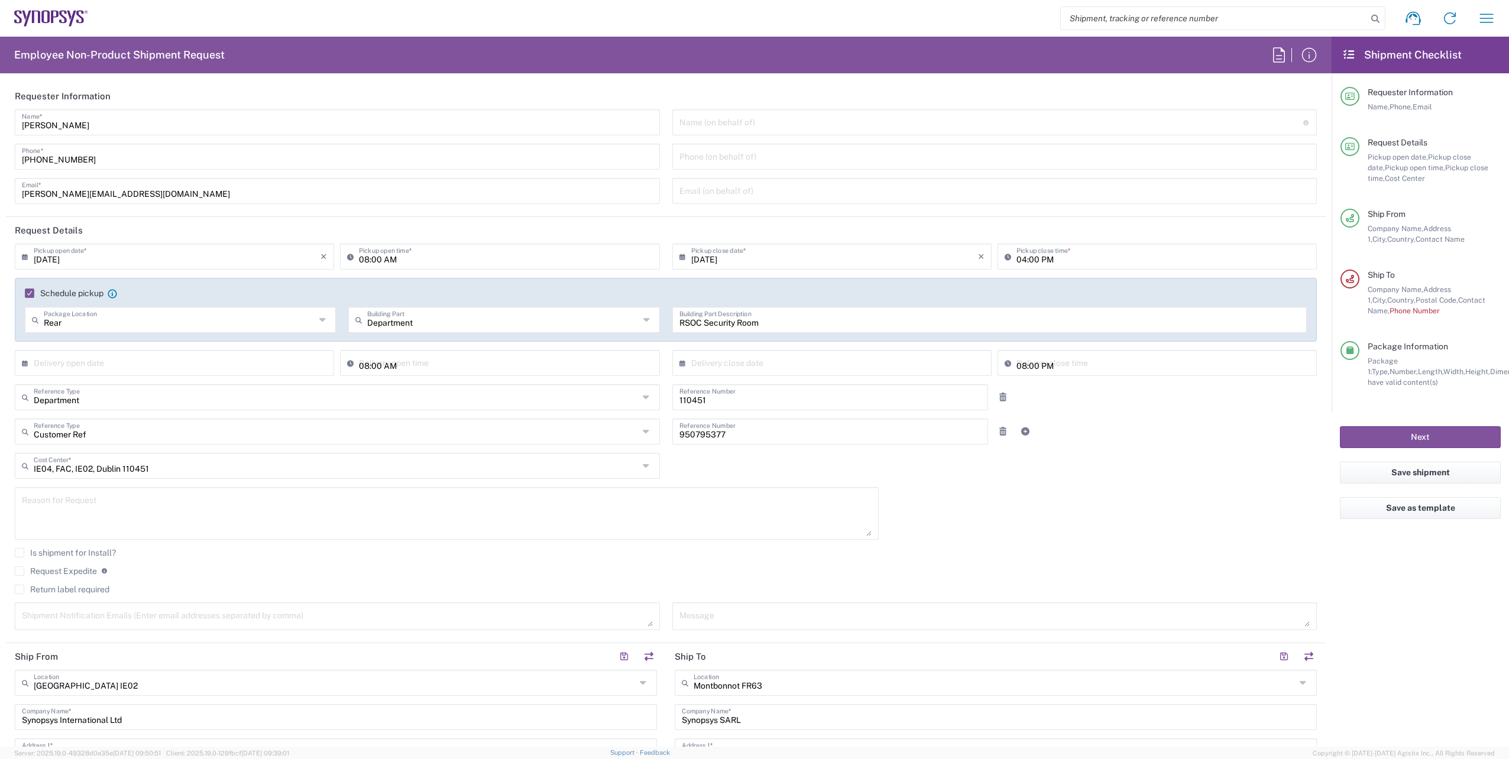
scroll to position [177, 0]
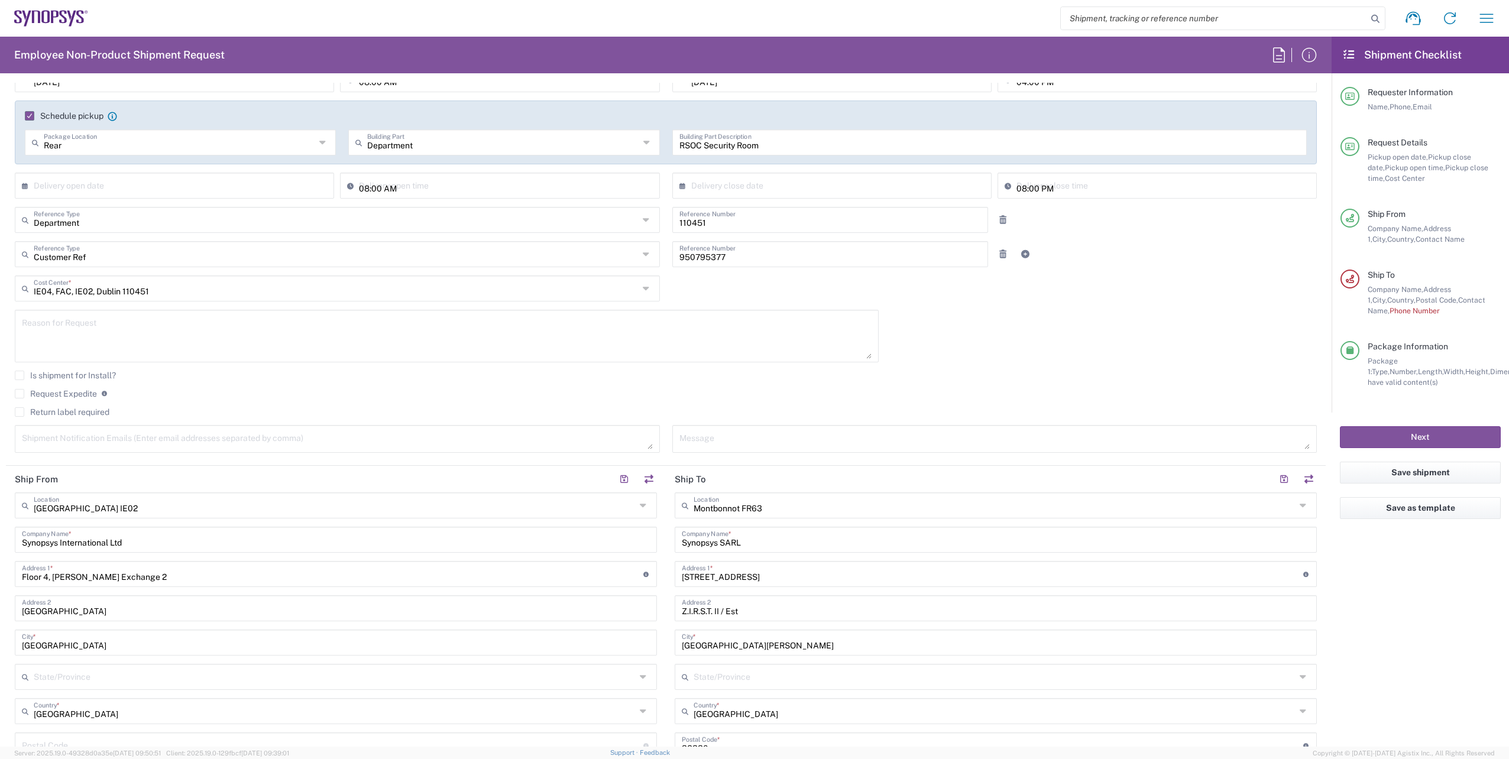
click at [88, 434] on textarea at bounding box center [337, 439] width 631 height 21
click at [69, 436] on textarea at bounding box center [337, 439] width 631 height 21
paste textarea "emea-rsoc <emea-rsoc@synopsys.com>"
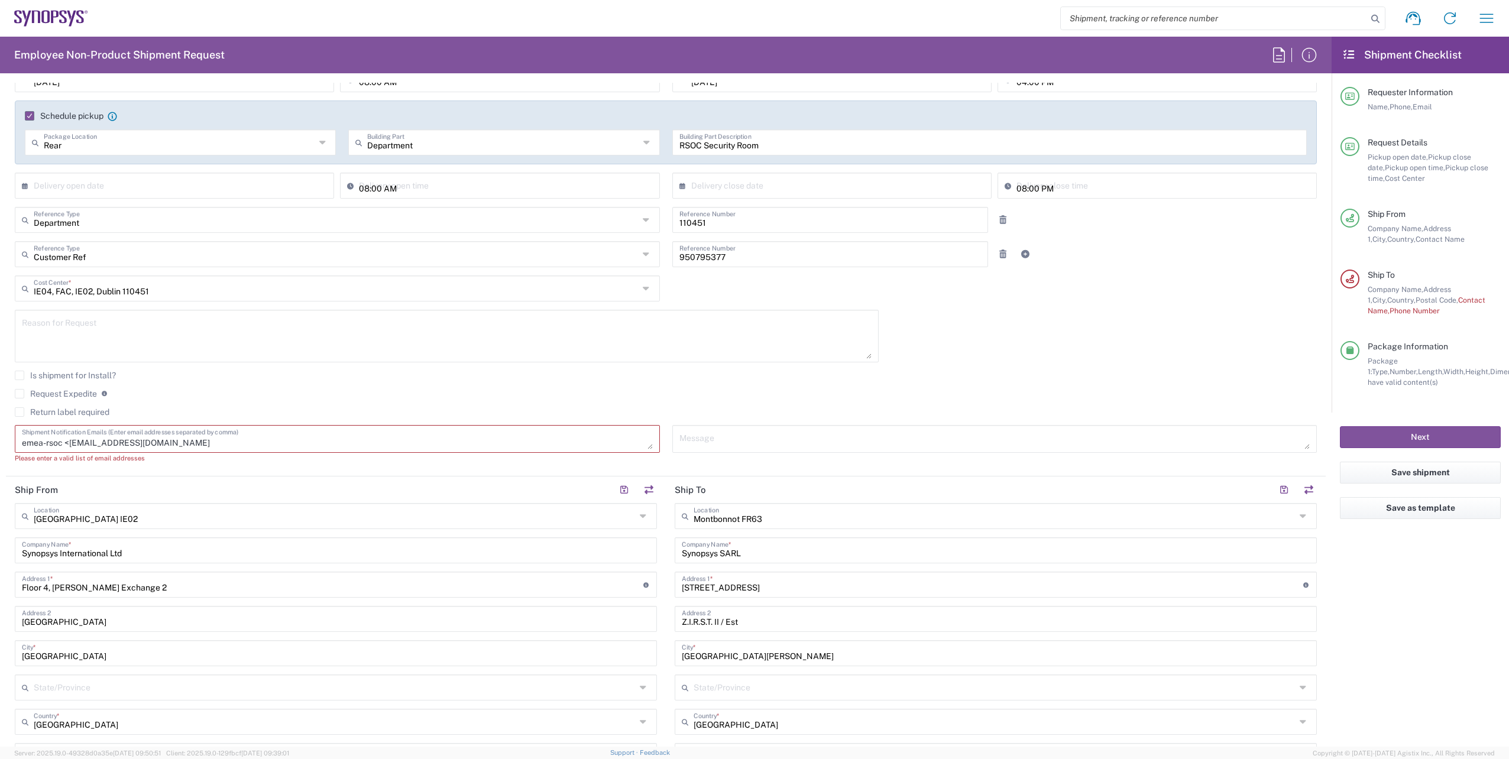
click at [70, 443] on textarea "emea-rsoc <emea-rsoc@synopsys.com" at bounding box center [337, 439] width 631 height 21
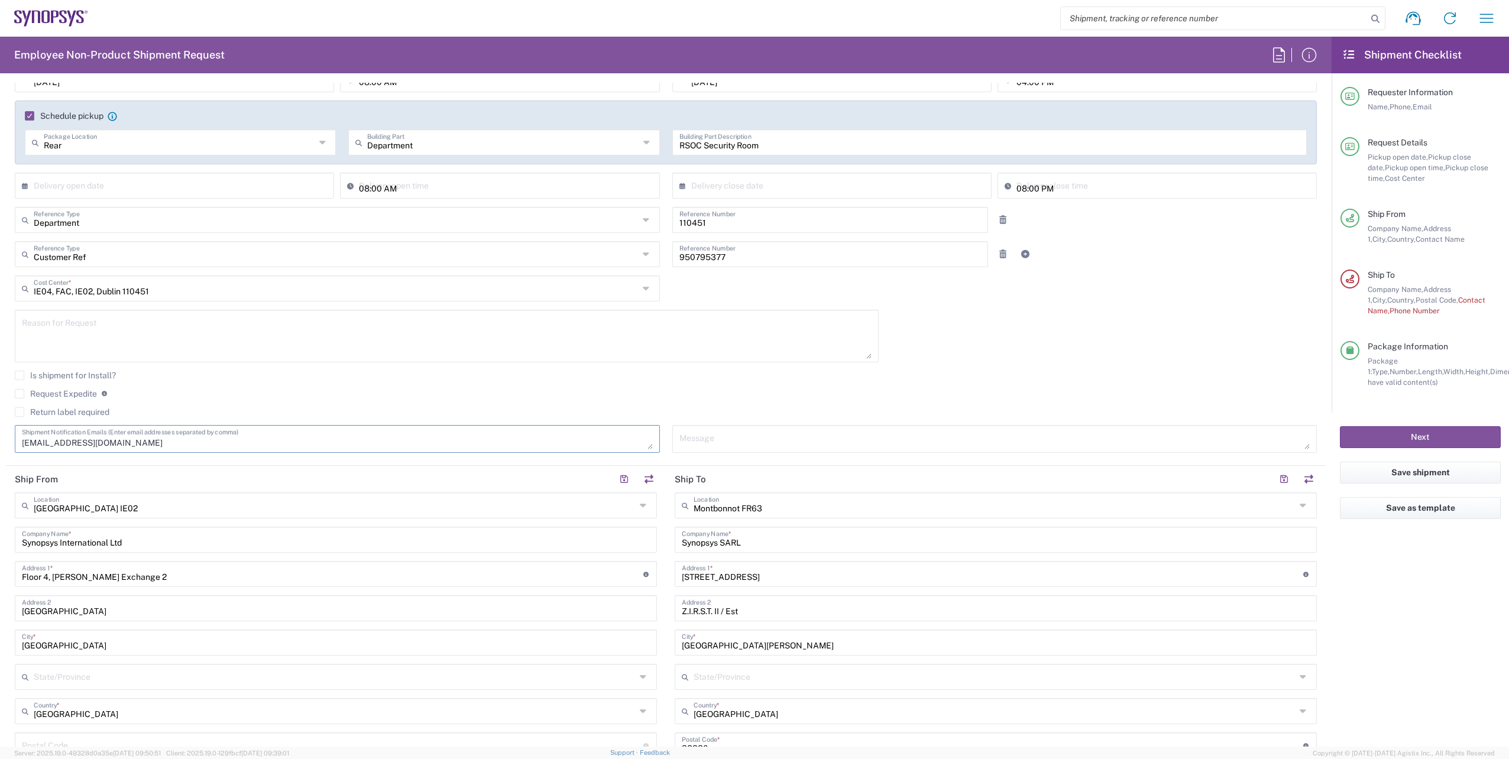
click at [136, 445] on textarea "emea-rsoc@synopsys.com" at bounding box center [337, 439] width 631 height 21
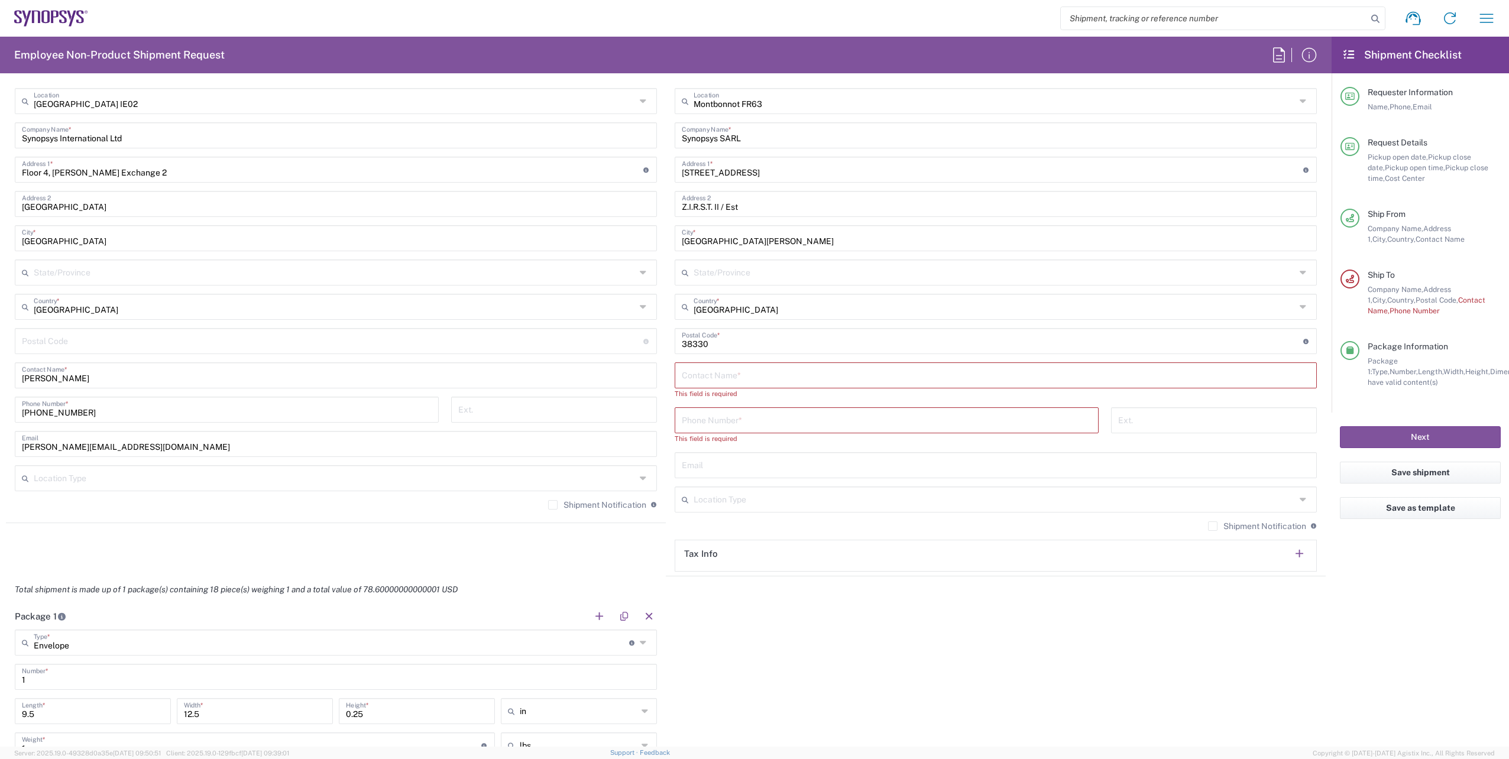
scroll to position [591, 0]
click at [141, 447] on input "conlon@synopsys.com" at bounding box center [336, 444] width 628 height 21
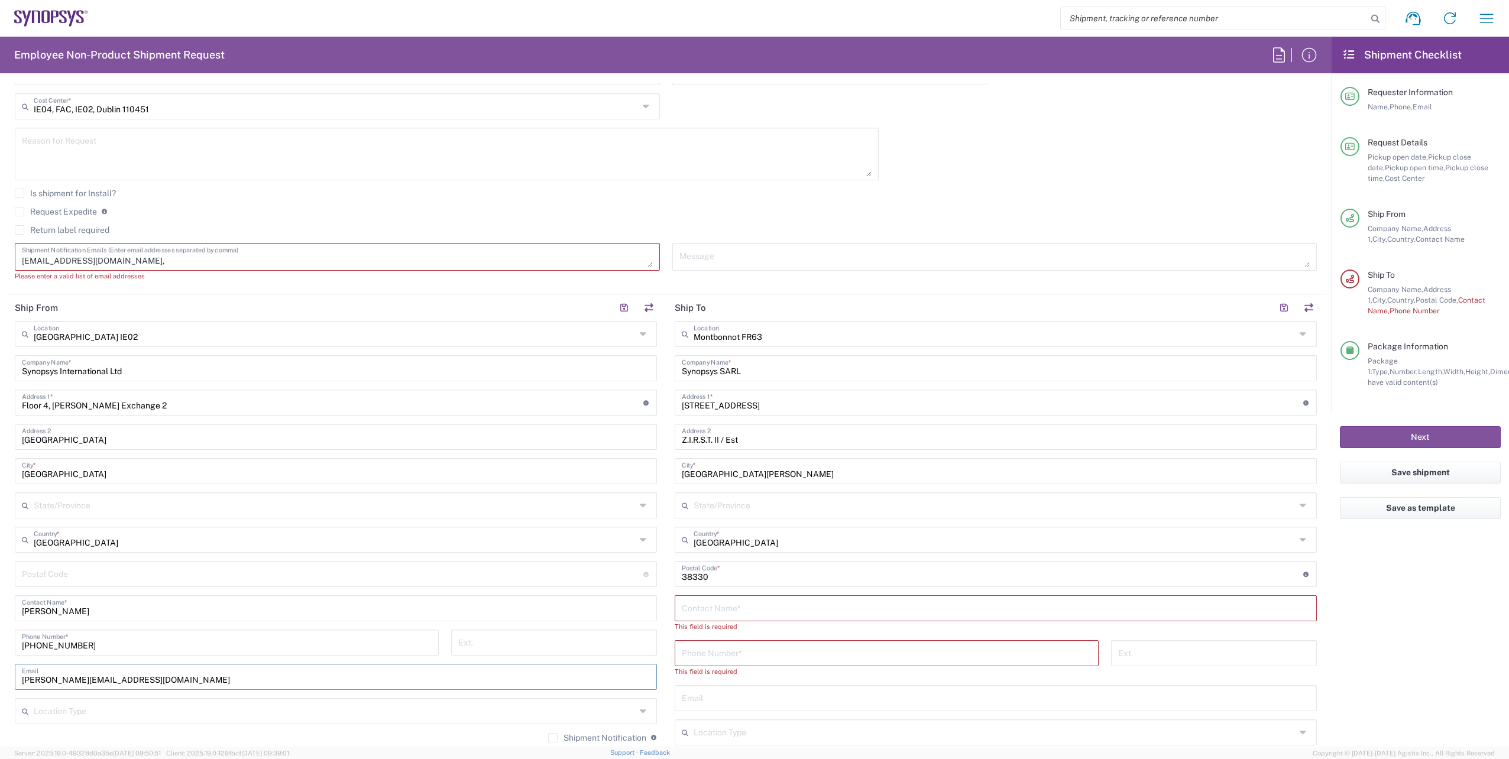
scroll to position [296, 0]
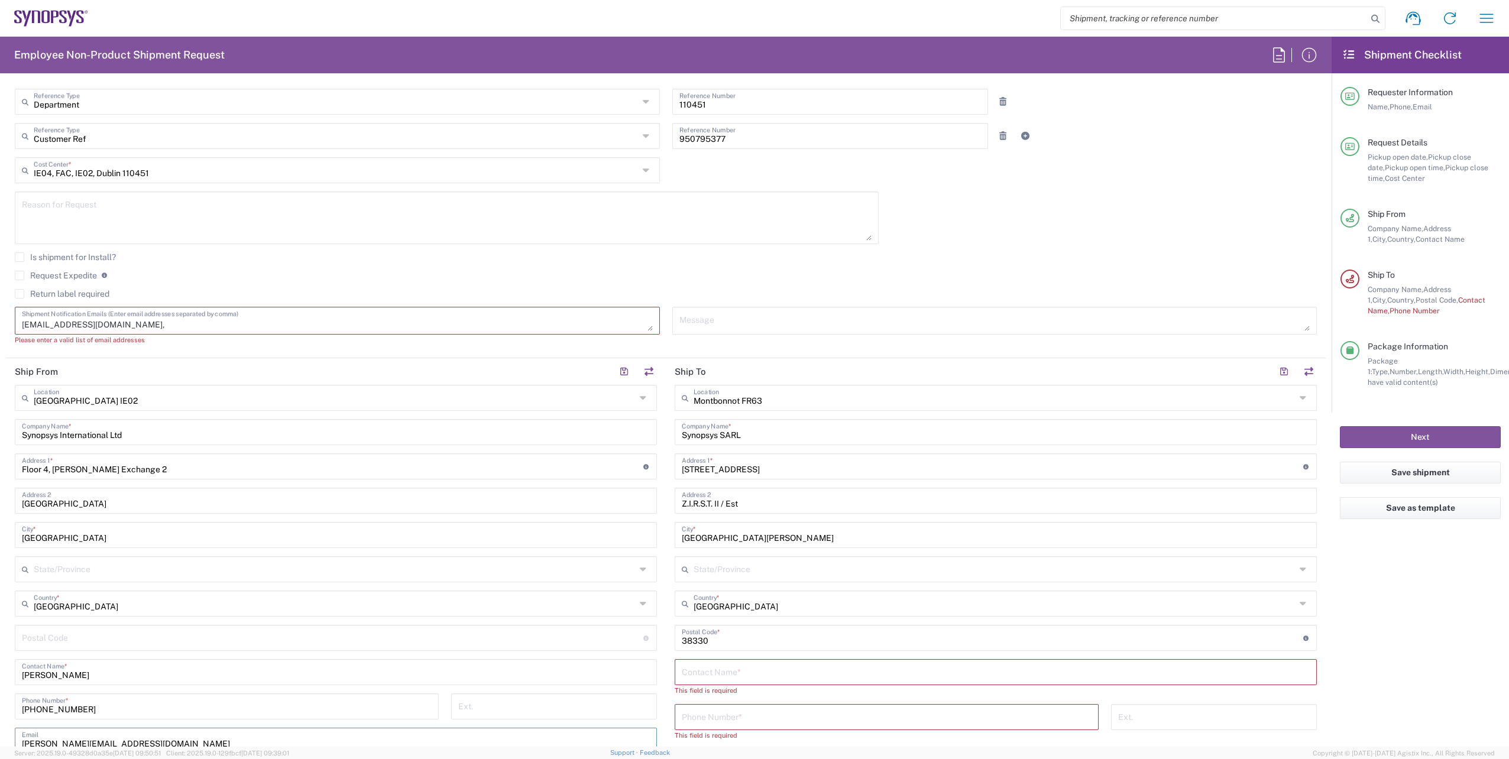
click at [151, 323] on textarea "emea-rsoc@synopsys.com," at bounding box center [337, 320] width 631 height 21
paste textarea "chirlome@synopsys.com"
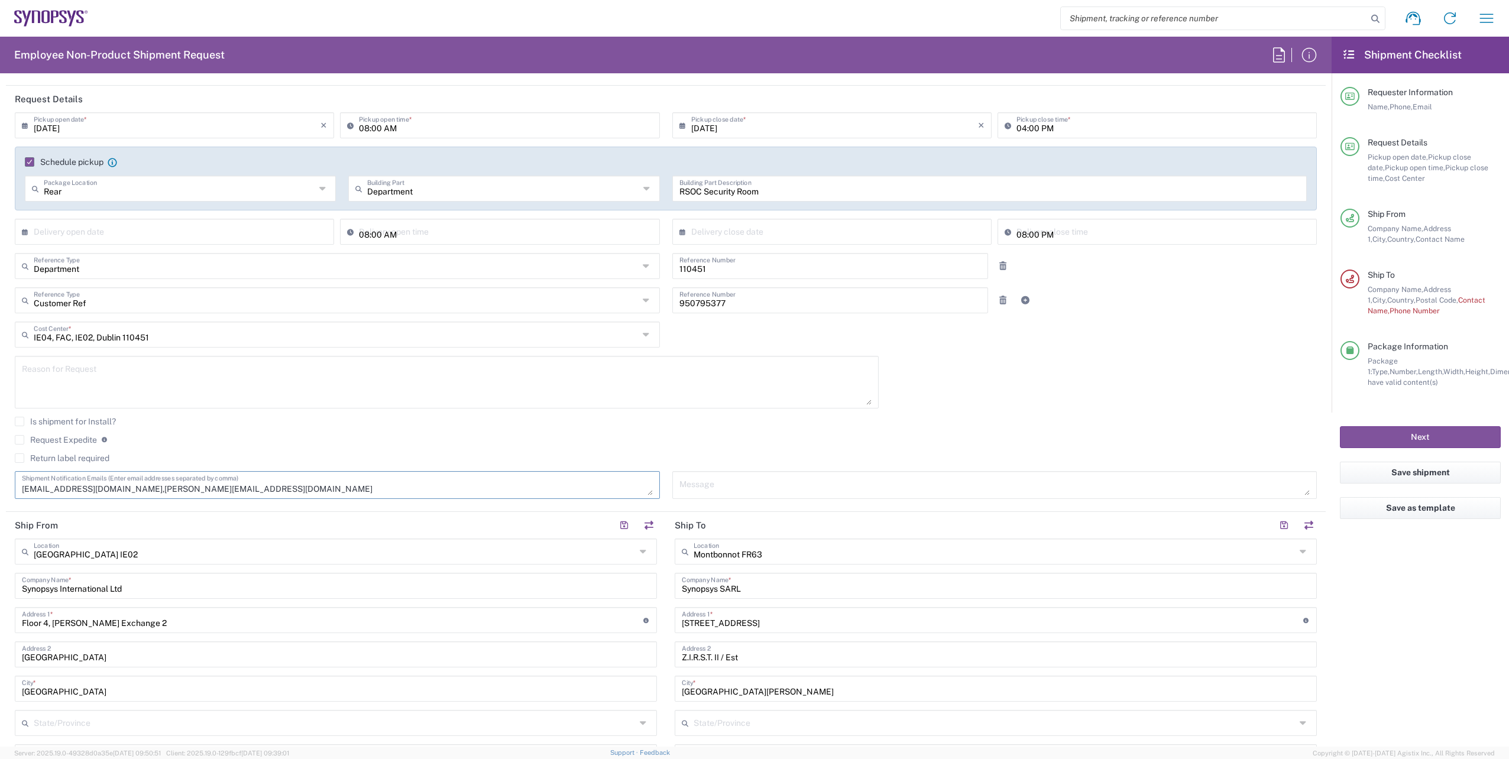
scroll to position [237, 0]
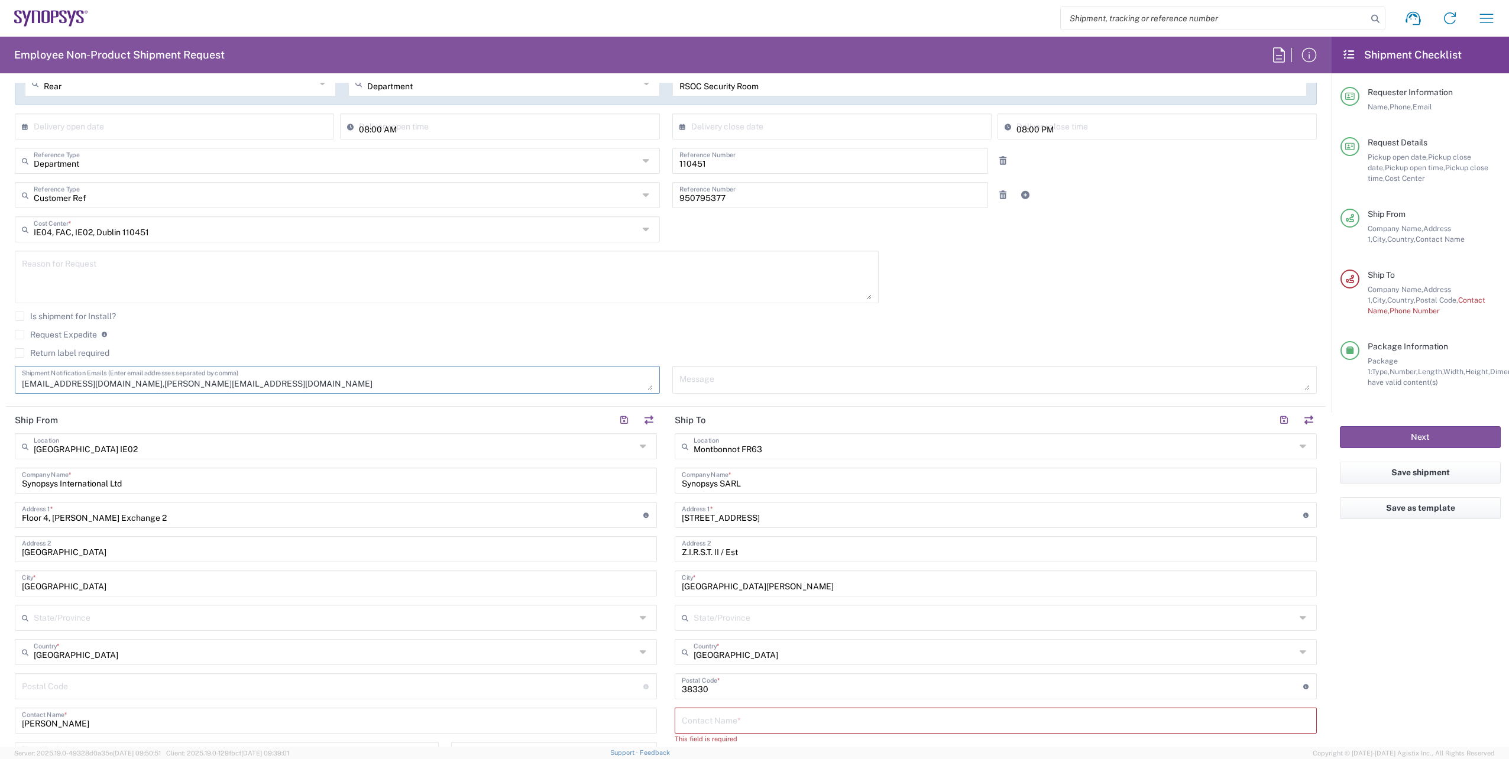
type textarea "emea-rsoc@synopsys.com,chirlome@synopsys.com"
click at [756, 384] on textarea at bounding box center [994, 380] width 631 height 21
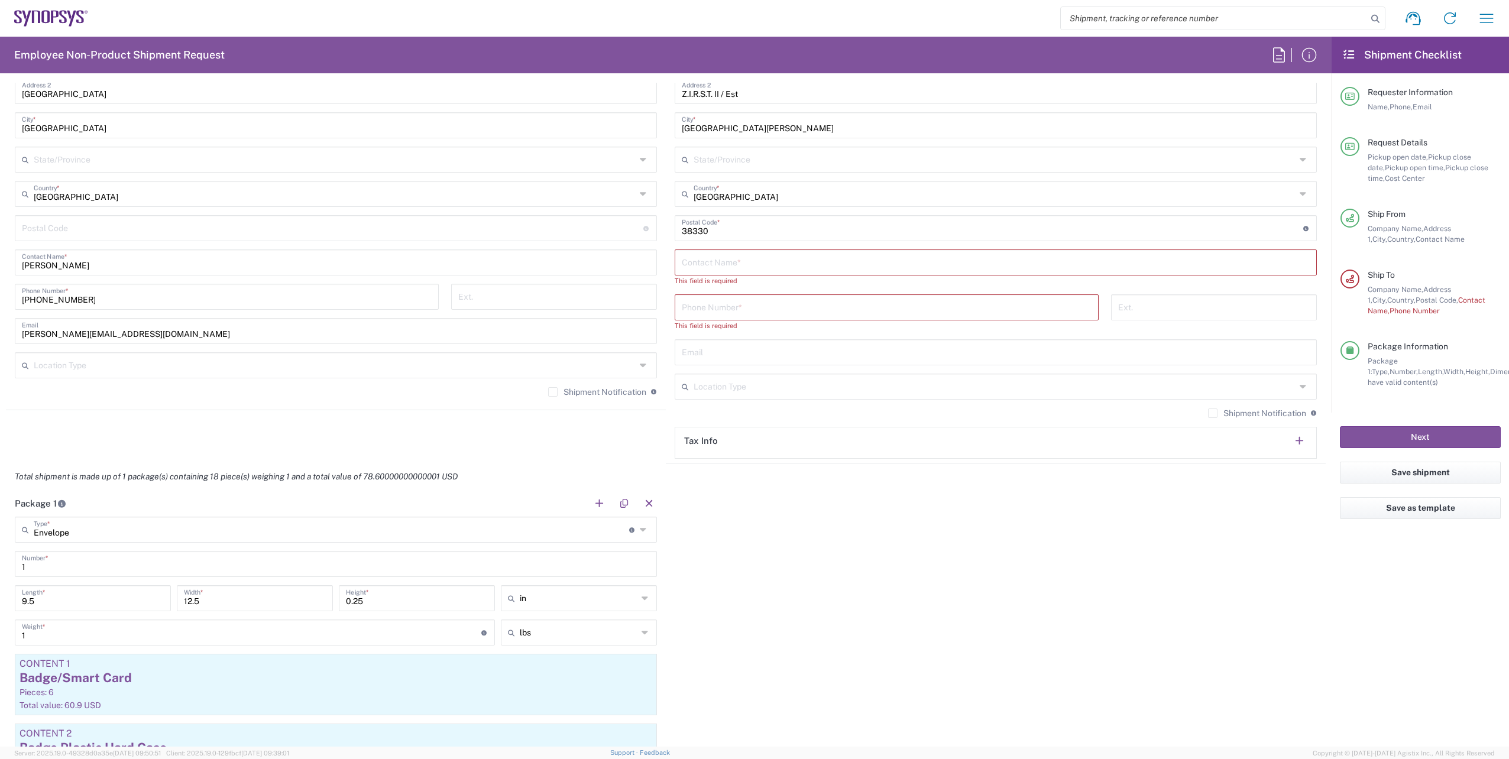
scroll to position [710, 0]
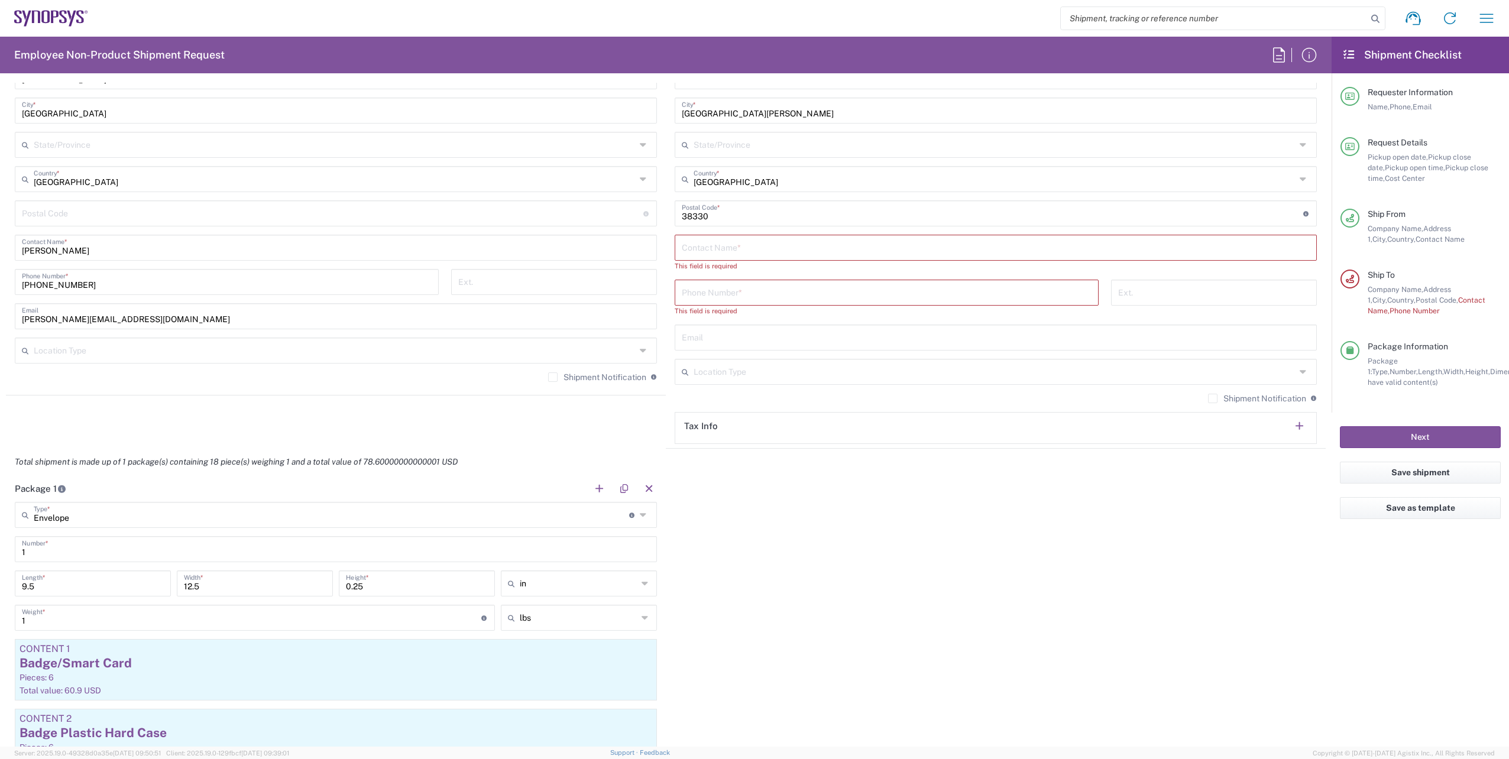
type textarea "Contractor Badges"
click at [773, 240] on input "text" at bounding box center [996, 247] width 628 height 21
click at [727, 336] on input "text" at bounding box center [996, 336] width 628 height 21
paste input "chirlome@synopsys.com"
type input "chirlome@synopsys.com"
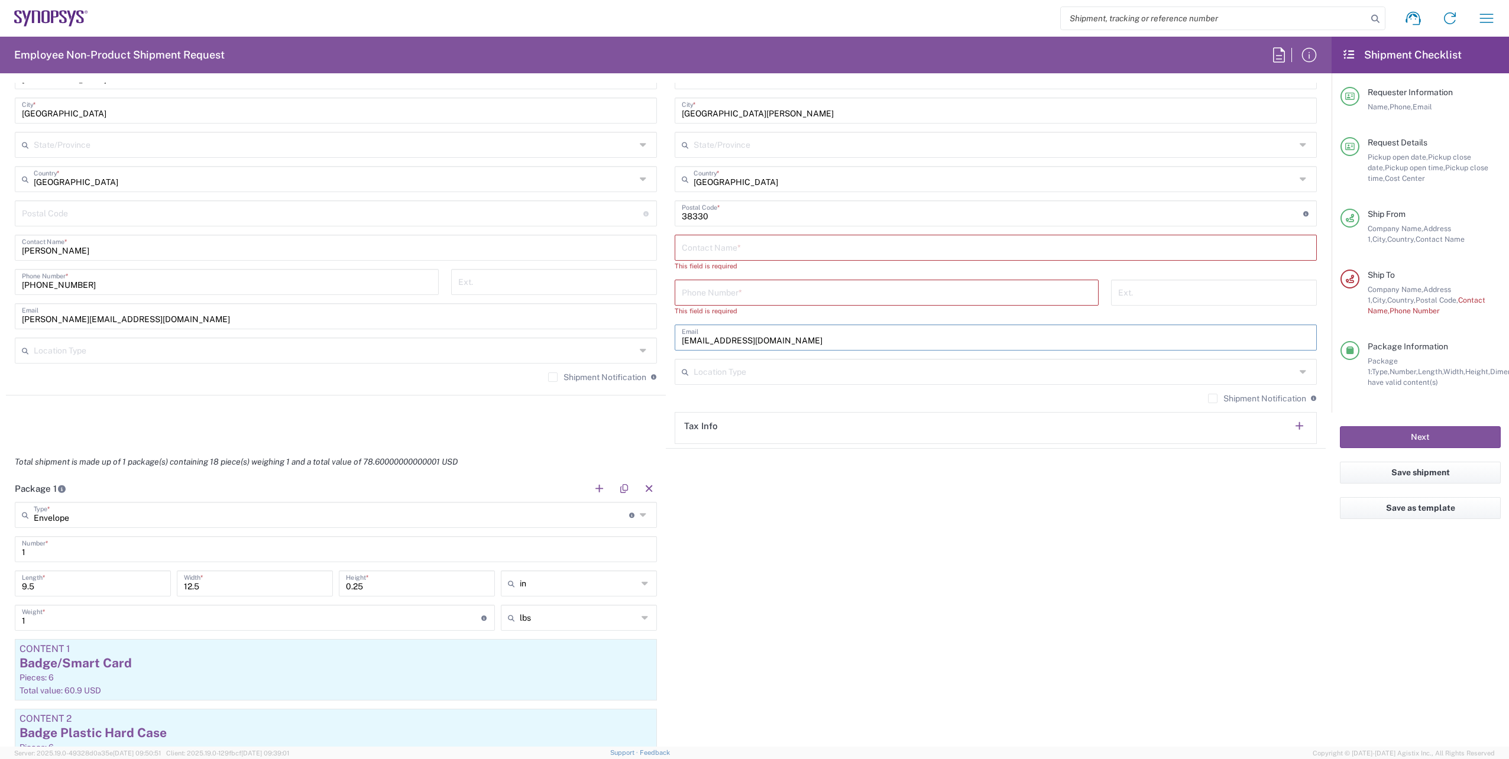
click at [751, 299] on input "tel" at bounding box center [887, 291] width 410 height 21
click at [749, 284] on input "tel" at bounding box center [887, 291] width 410 height 21
paste input "+33 06 7525 2408"
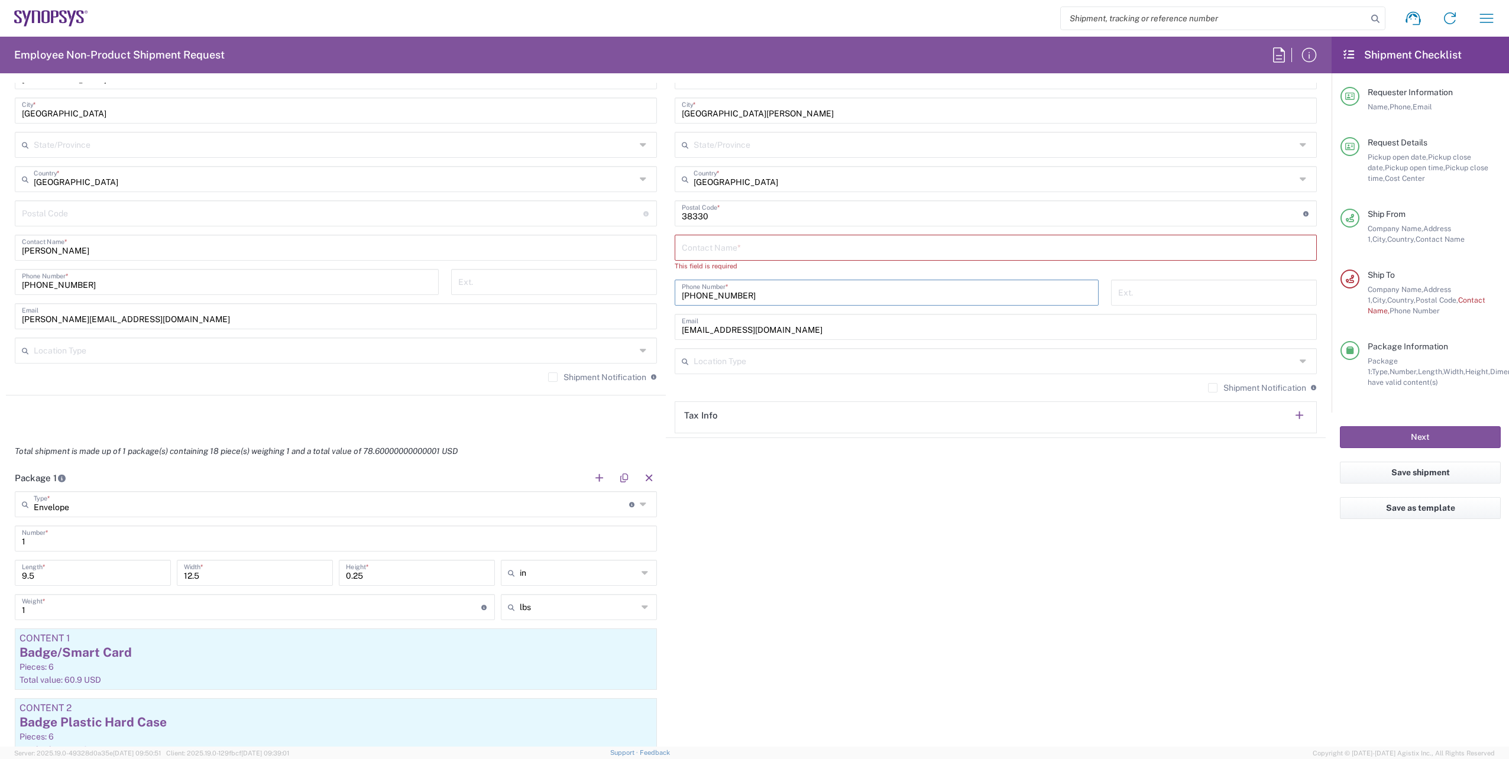
type input "+33 06 7525 2408"
click at [753, 254] on input "text" at bounding box center [996, 247] width 628 height 21
click at [723, 245] on input "text" at bounding box center [996, 247] width 628 height 21
paste input "Ana Chirlomez"
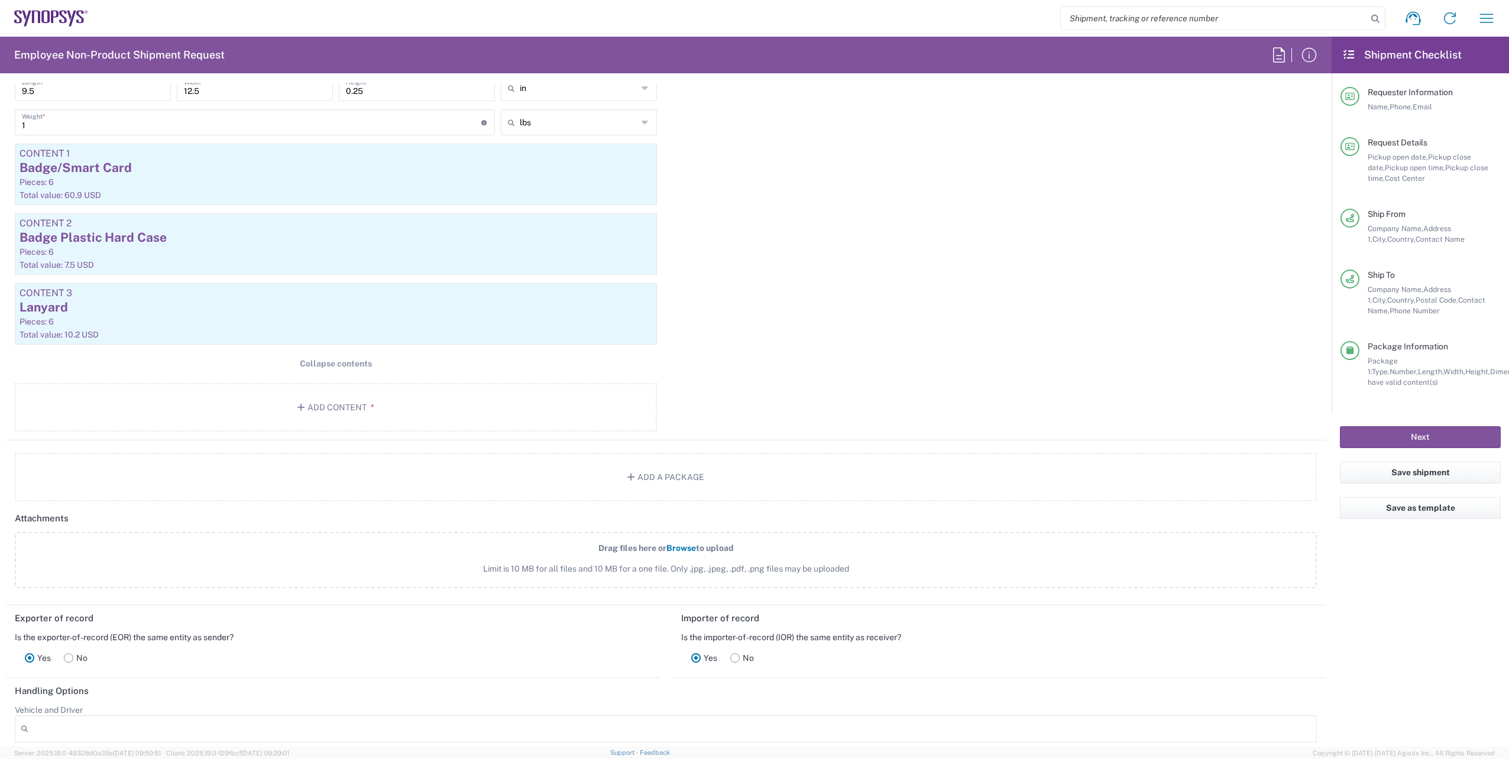
scroll to position [1242, 0]
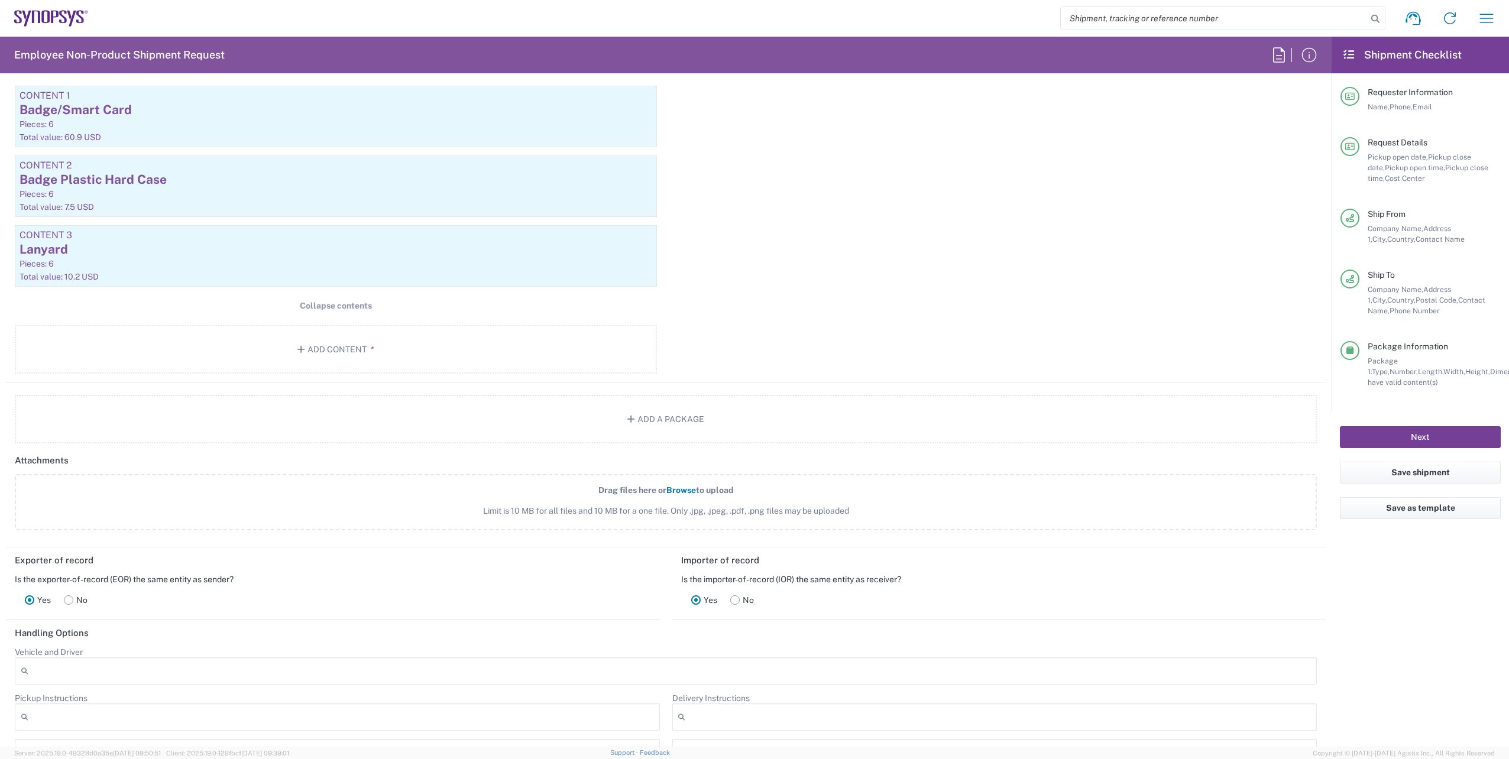
type input "Ana Chirlomez"
click at [1428, 433] on button "Next" at bounding box center [1420, 437] width 161 height 22
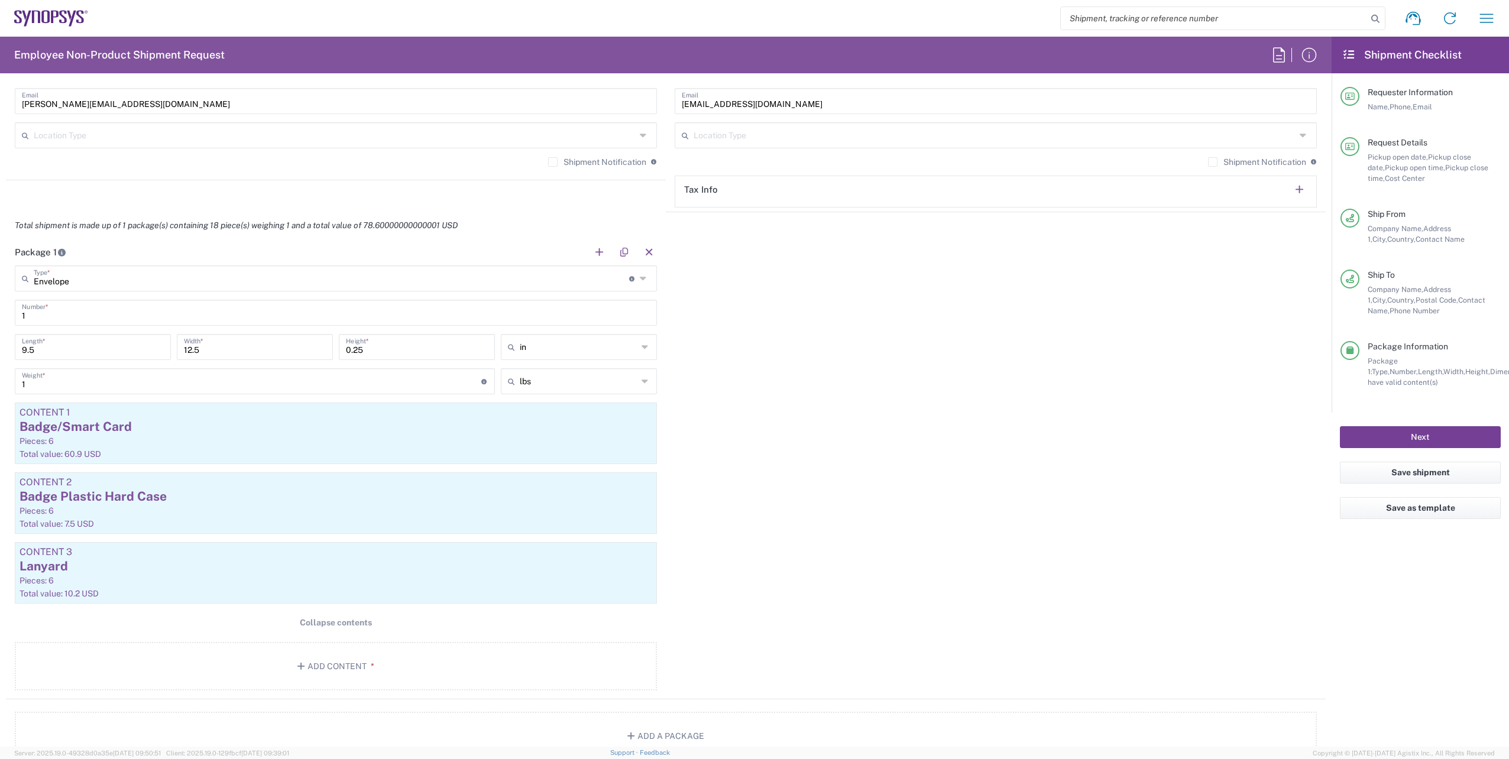
scroll to position [1064, 0]
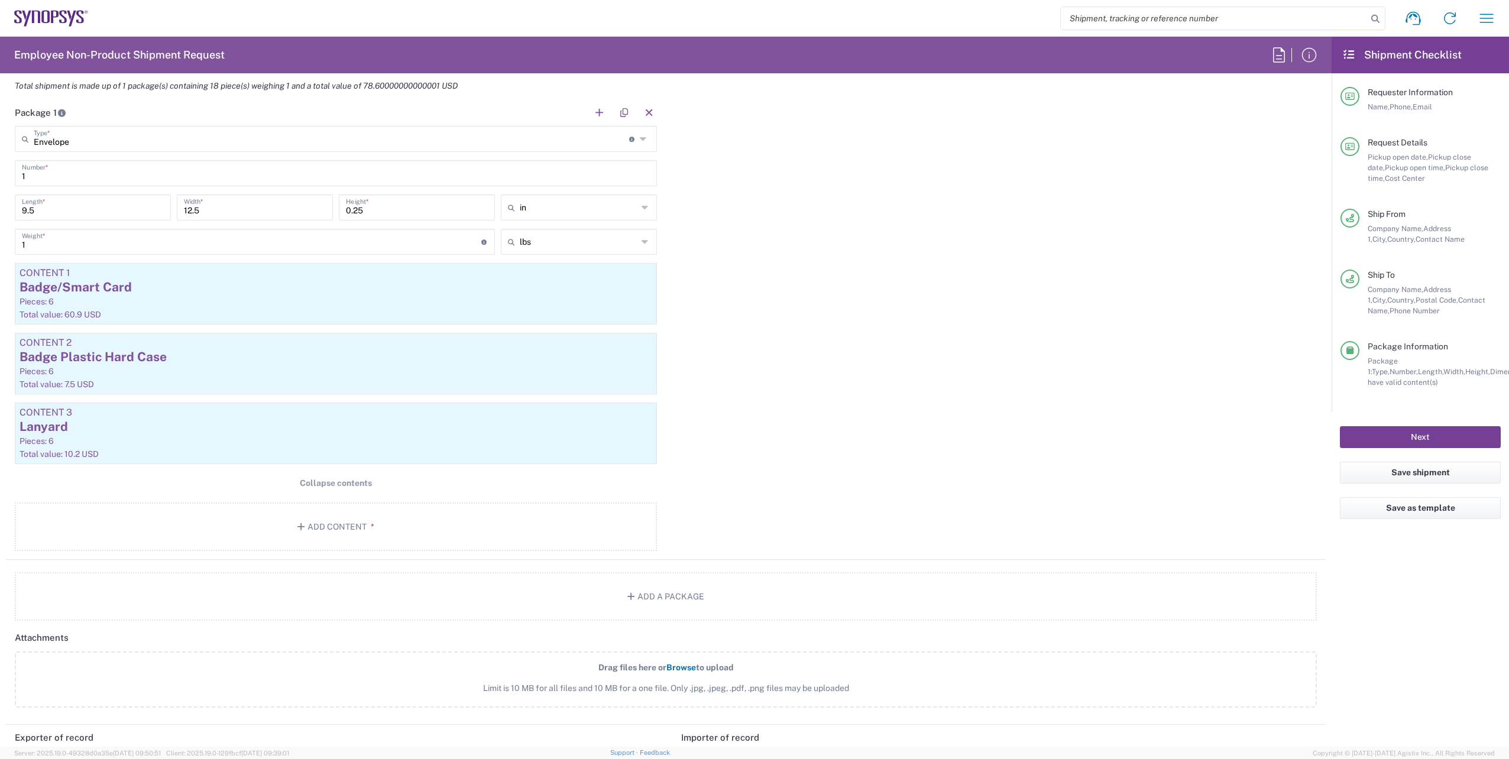
click at [1416, 434] on button "Next" at bounding box center [1420, 437] width 161 height 22
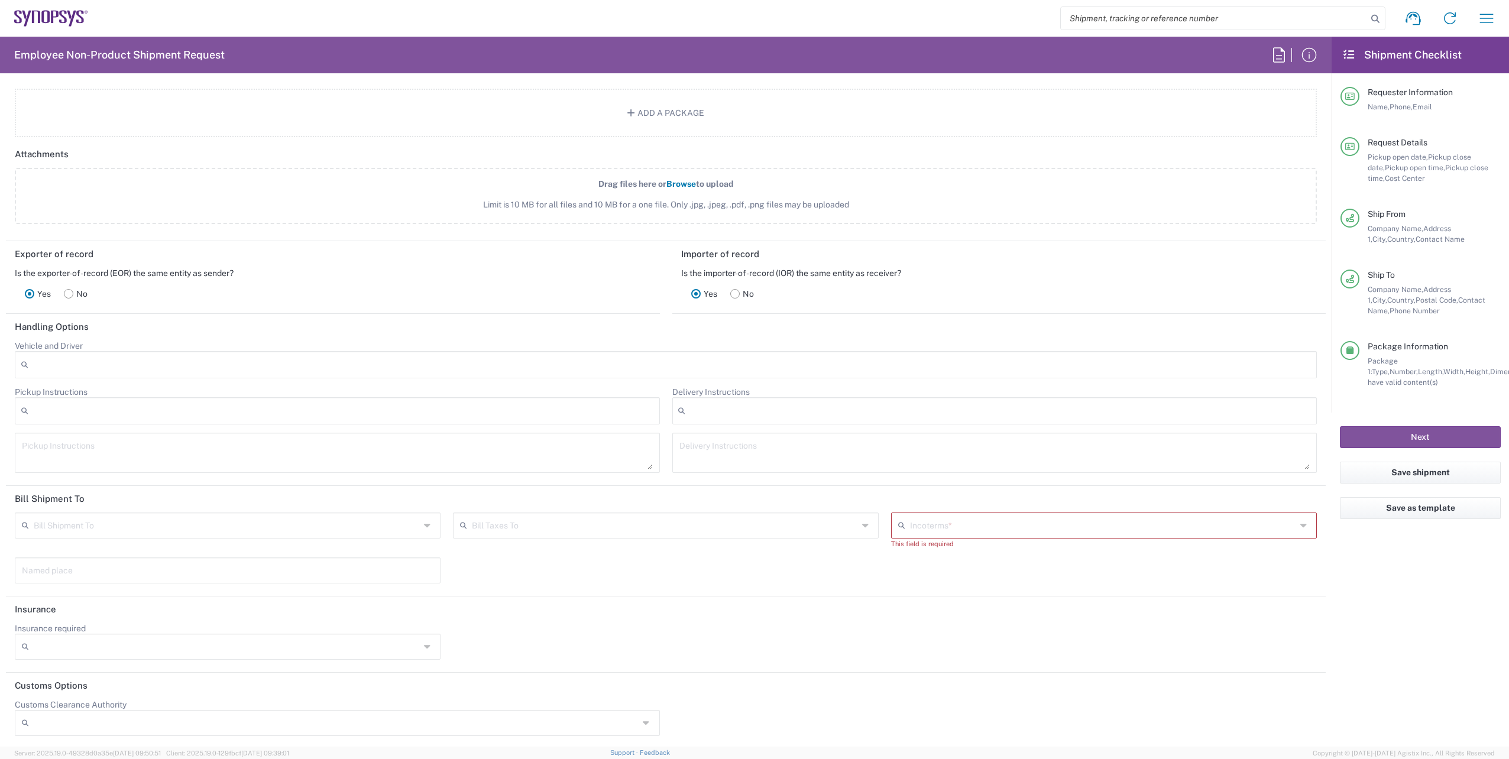
scroll to position [1550, 0]
click at [427, 522] on icon at bounding box center [428, 523] width 9 height 19
click at [99, 569] on span "Sender/Shipper" at bounding box center [226, 568] width 420 height 18
click at [1300, 524] on icon at bounding box center [1304, 523] width 9 height 19
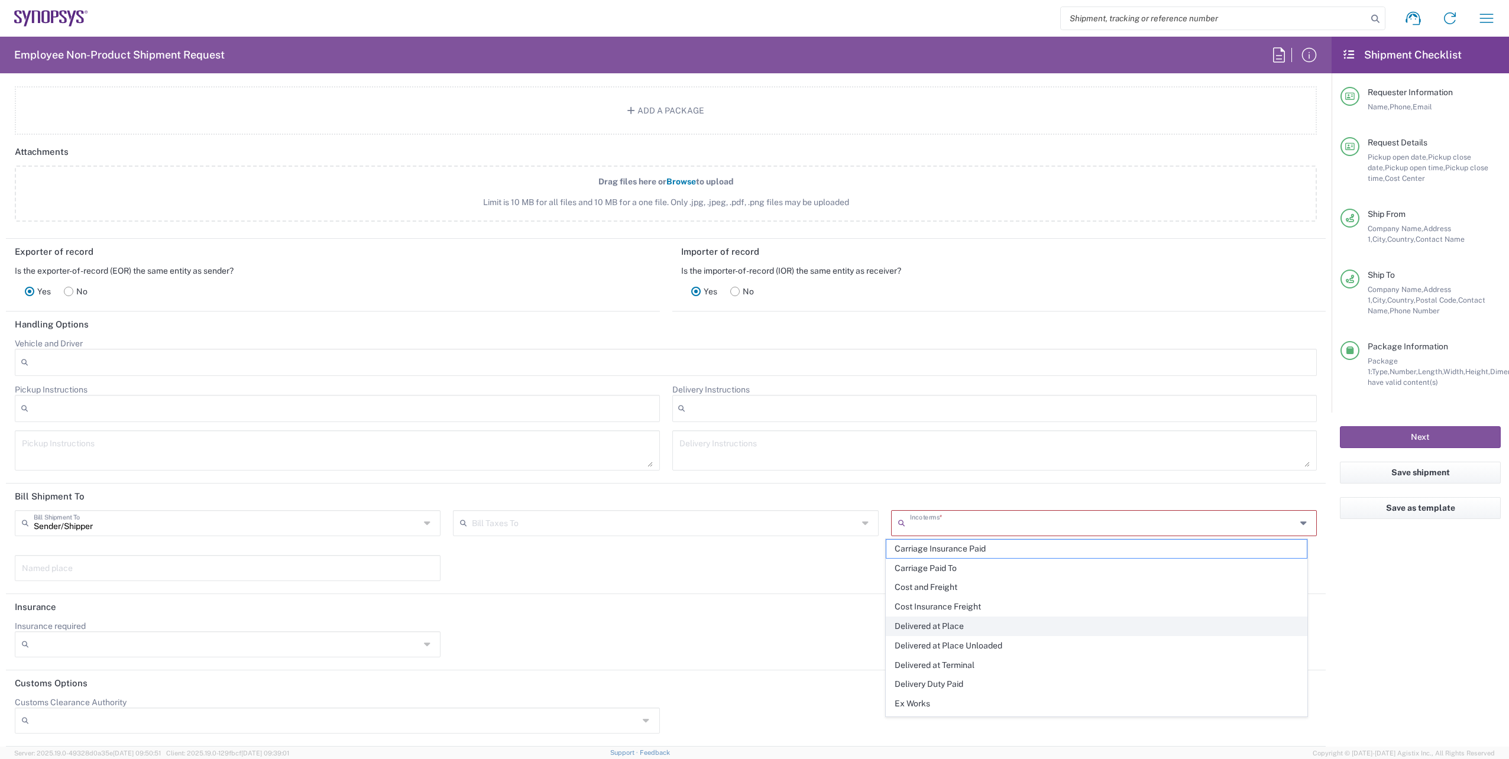
click at [939, 631] on span "Delivered at Place" at bounding box center [1096, 626] width 420 height 18
type input "Sender/Shipper"
type input "Recipient Account"
type input "Delivered at Place"
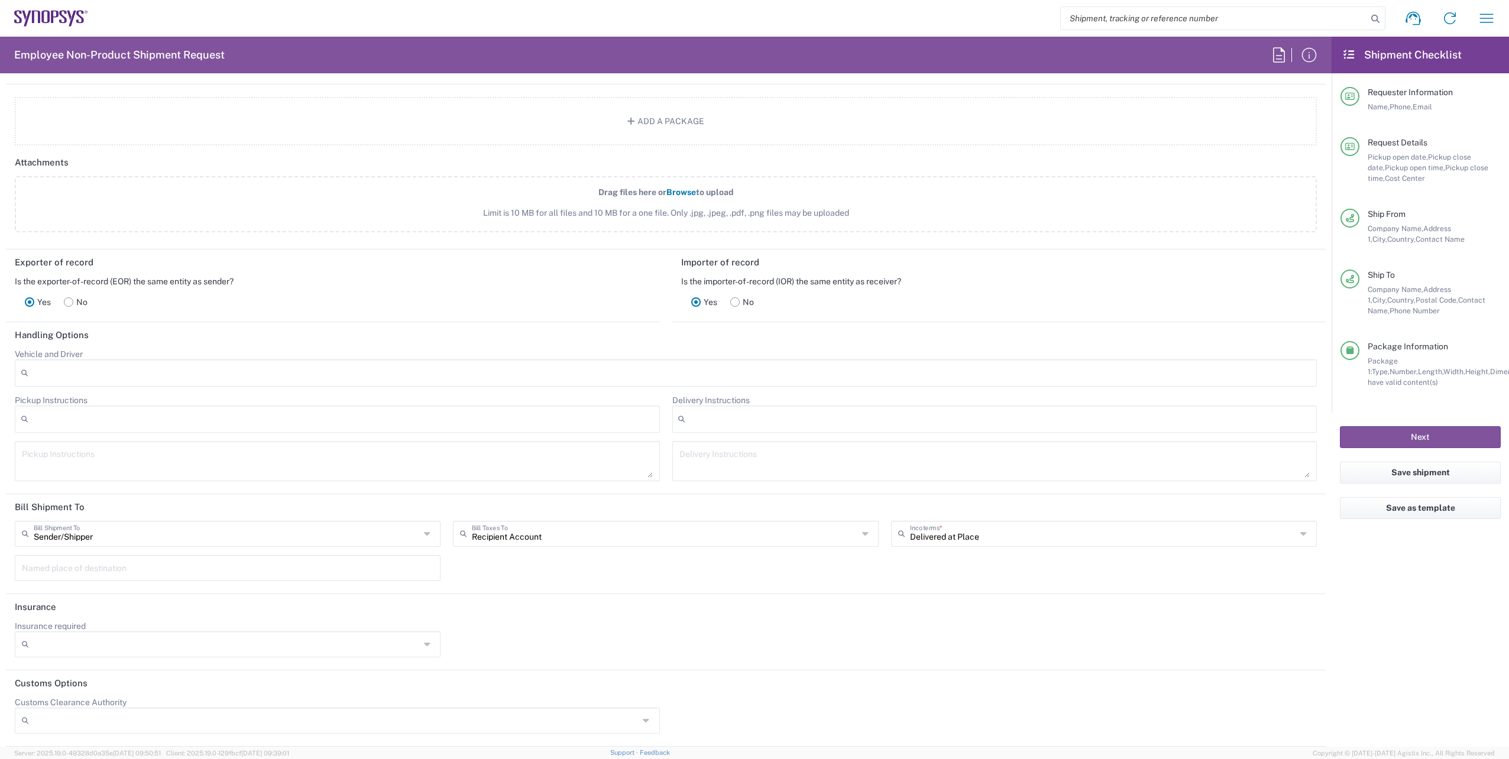
scroll to position [1540, 0]
click at [521, 565] on div "Sender/Shipper Bill Shipment To Sender/Shipper Recipient Account Third Party Ac…" at bounding box center [666, 555] width 1314 height 69
click at [1066, 581] on div "Sender/Shipper Bill Shipment To Sender/Shipper Recipient Account Third Party Ac…" at bounding box center [666, 555] width 1314 height 69
click at [1410, 434] on button "Next" at bounding box center [1420, 437] width 161 height 22
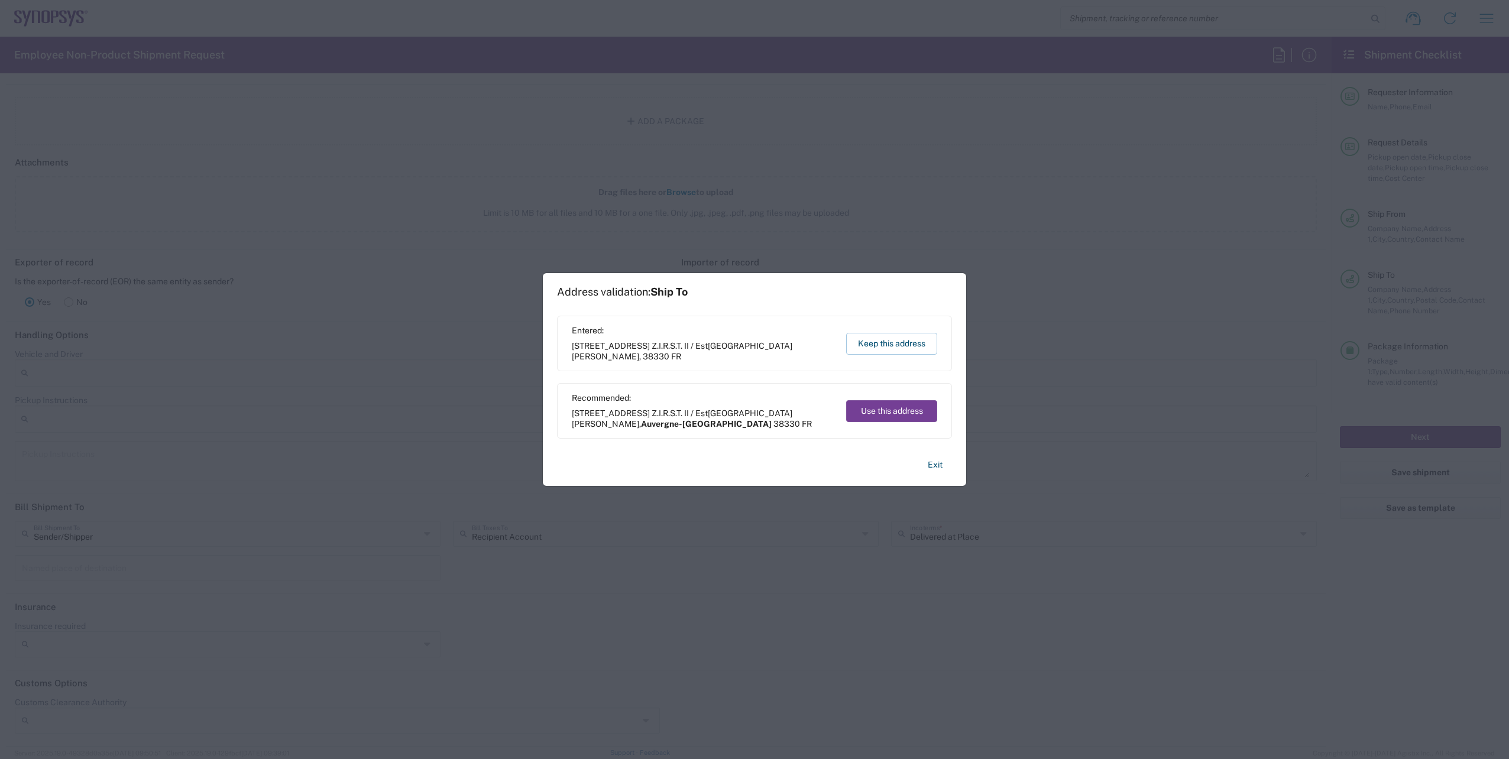
click at [895, 409] on button "Use this address" at bounding box center [891, 411] width 91 height 22
type input "Auvergne-Rhône-Alpes"
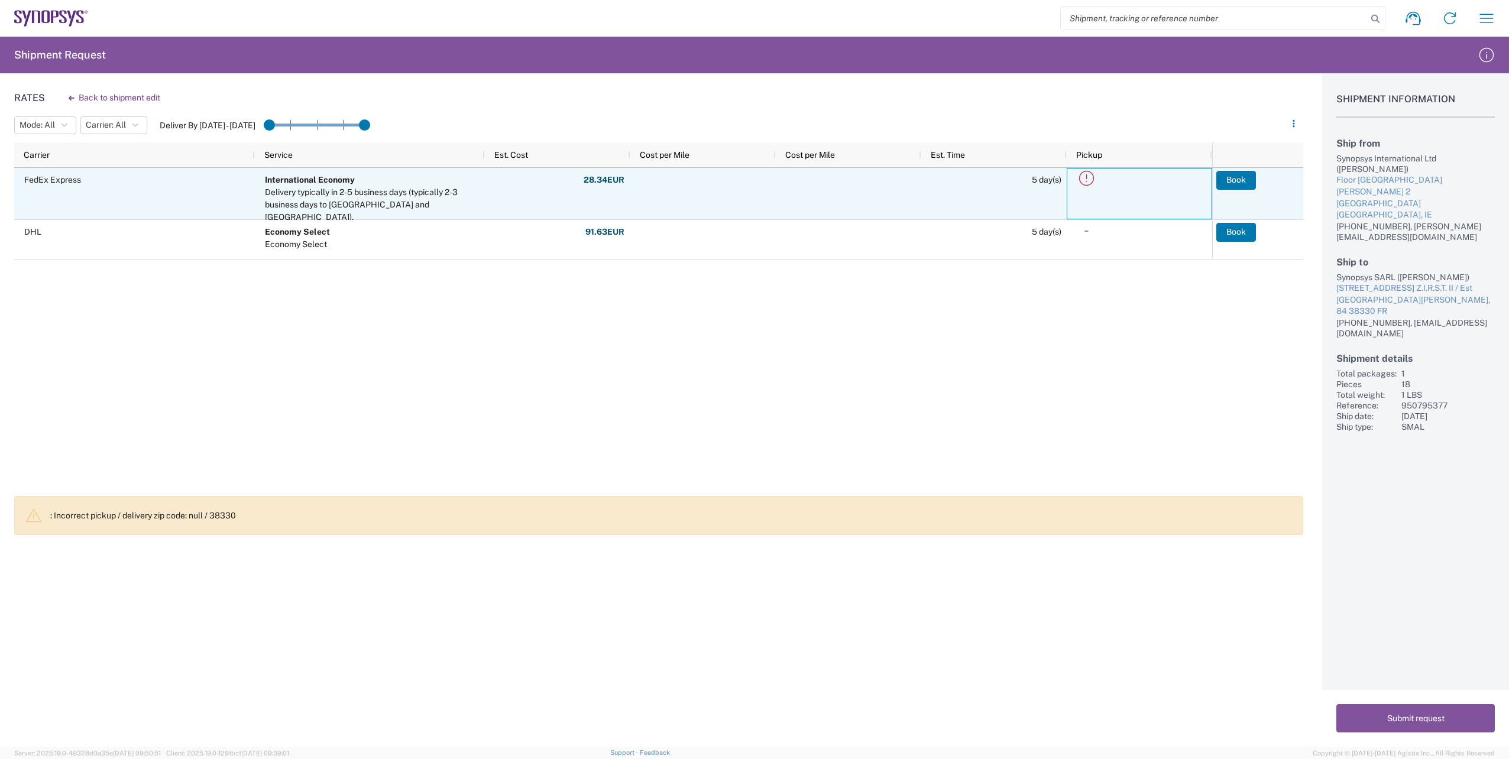
drag, startPoint x: 1085, startPoint y: 179, endPoint x: 446, endPoint y: 245, distance: 642.6
click at [446, 245] on span "Economy Select Economy Select" at bounding box center [372, 240] width 215 height 38
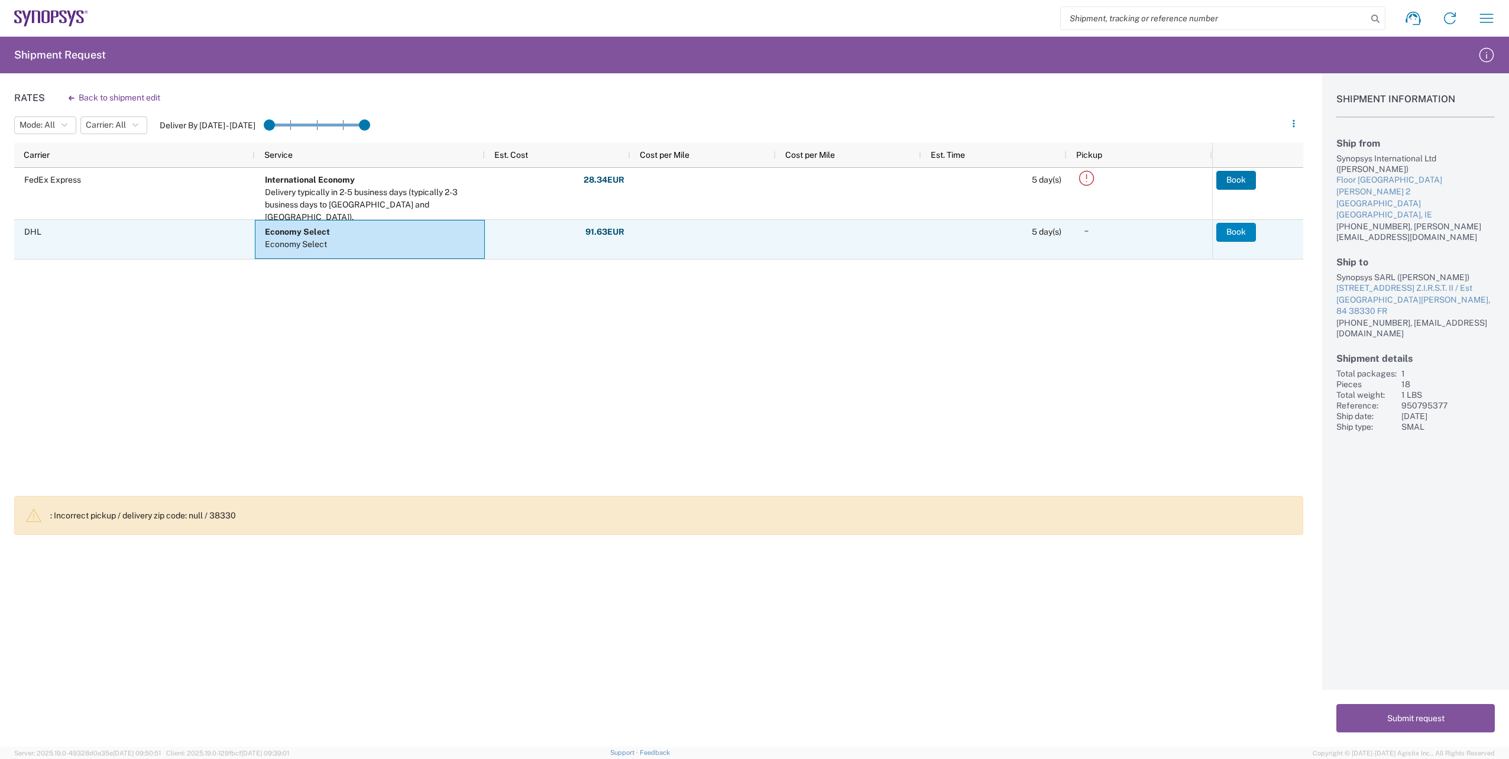
click at [1239, 232] on button "Book" at bounding box center [1236, 232] width 40 height 19
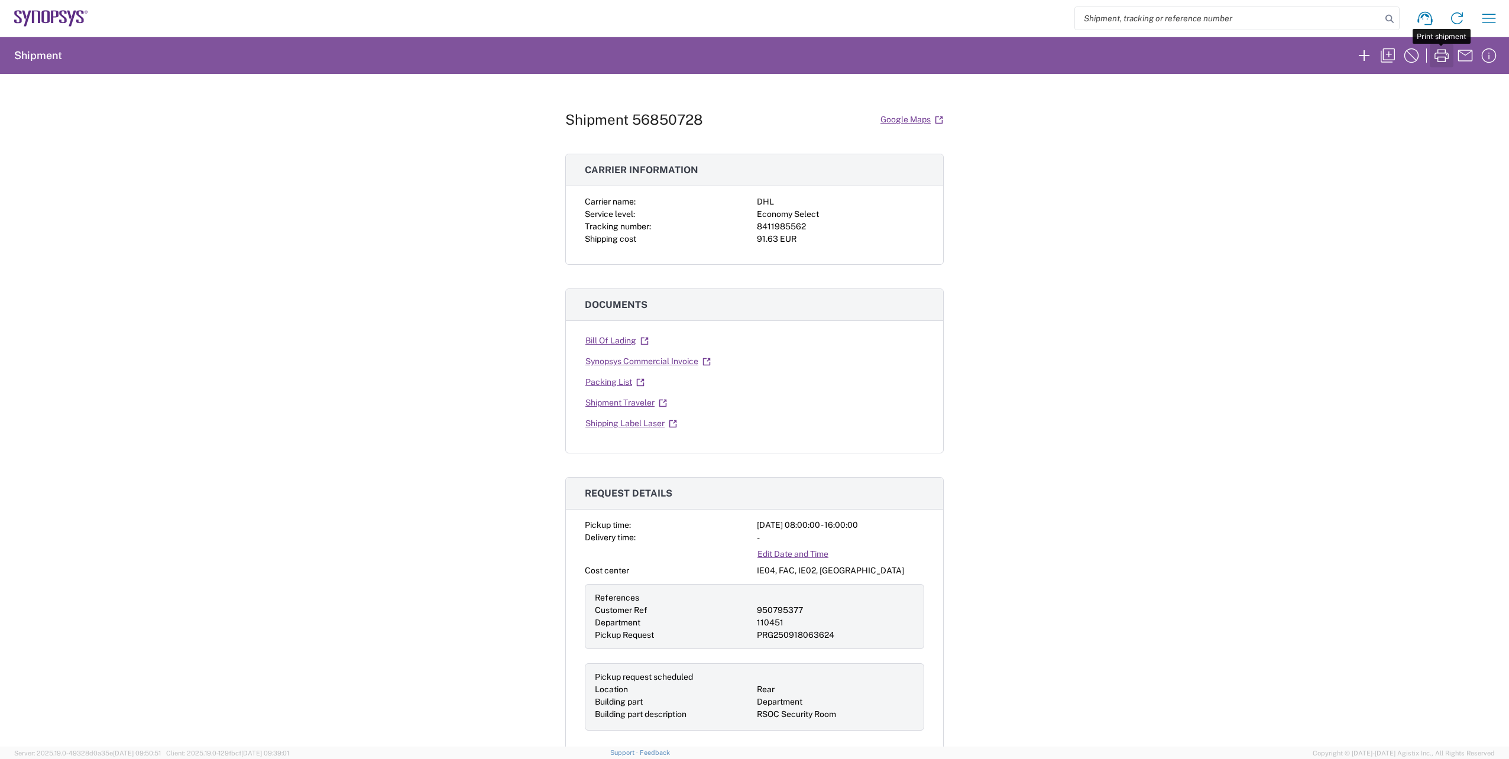
click at [1438, 60] on icon "button" at bounding box center [1441, 55] width 14 height 13
